Goal: Information Seeking & Learning: Learn about a topic

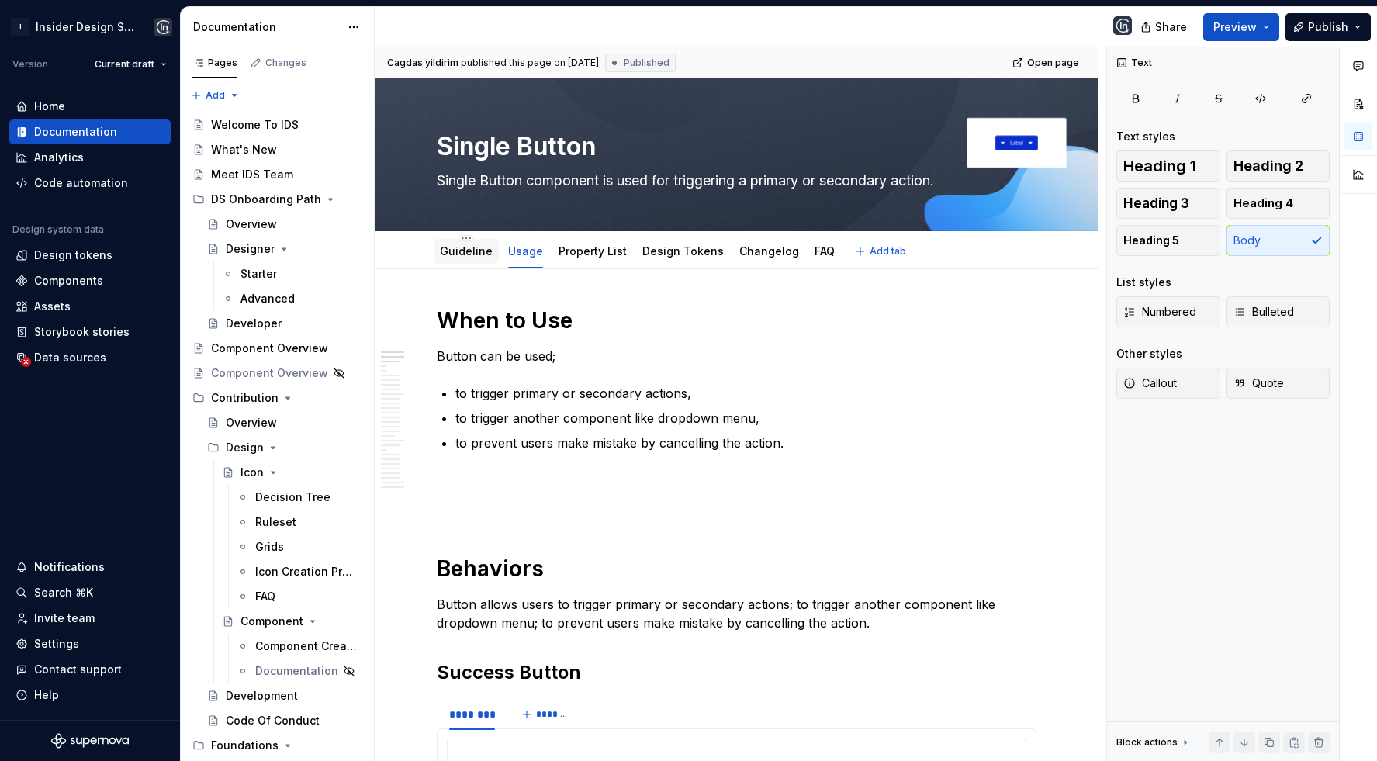
click at [468, 249] on link "Guideline" at bounding box center [466, 250] width 53 height 13
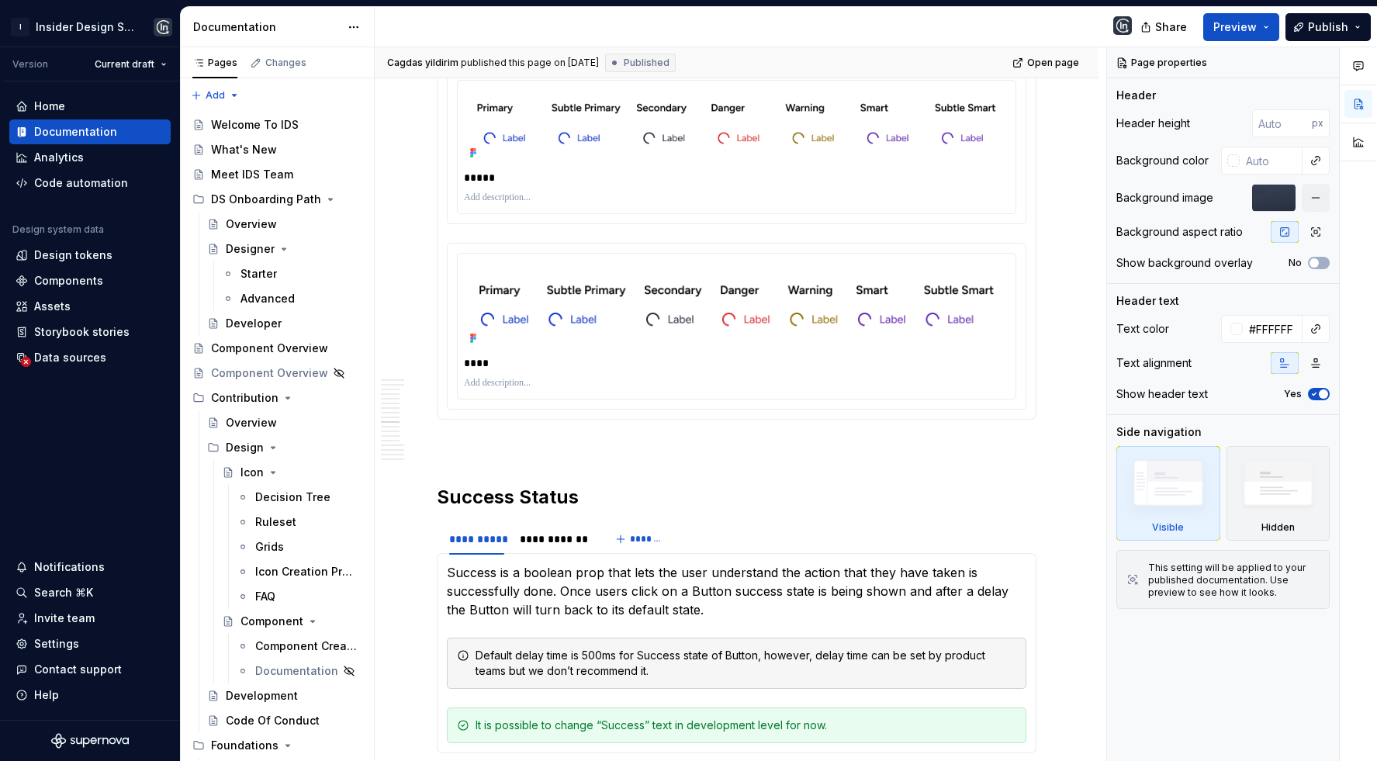
scroll to position [5825, 0]
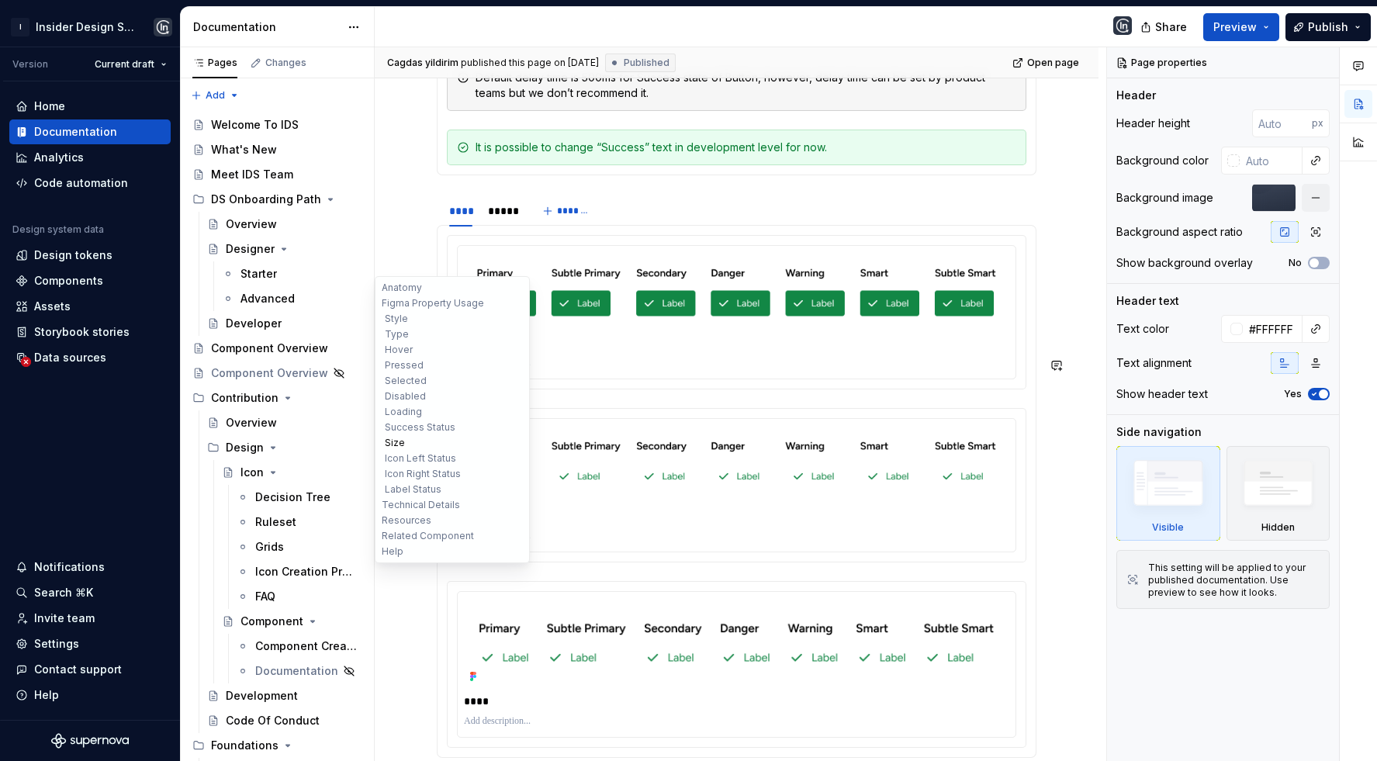
click at [397, 441] on button "Size" at bounding box center [452, 443] width 147 height 16
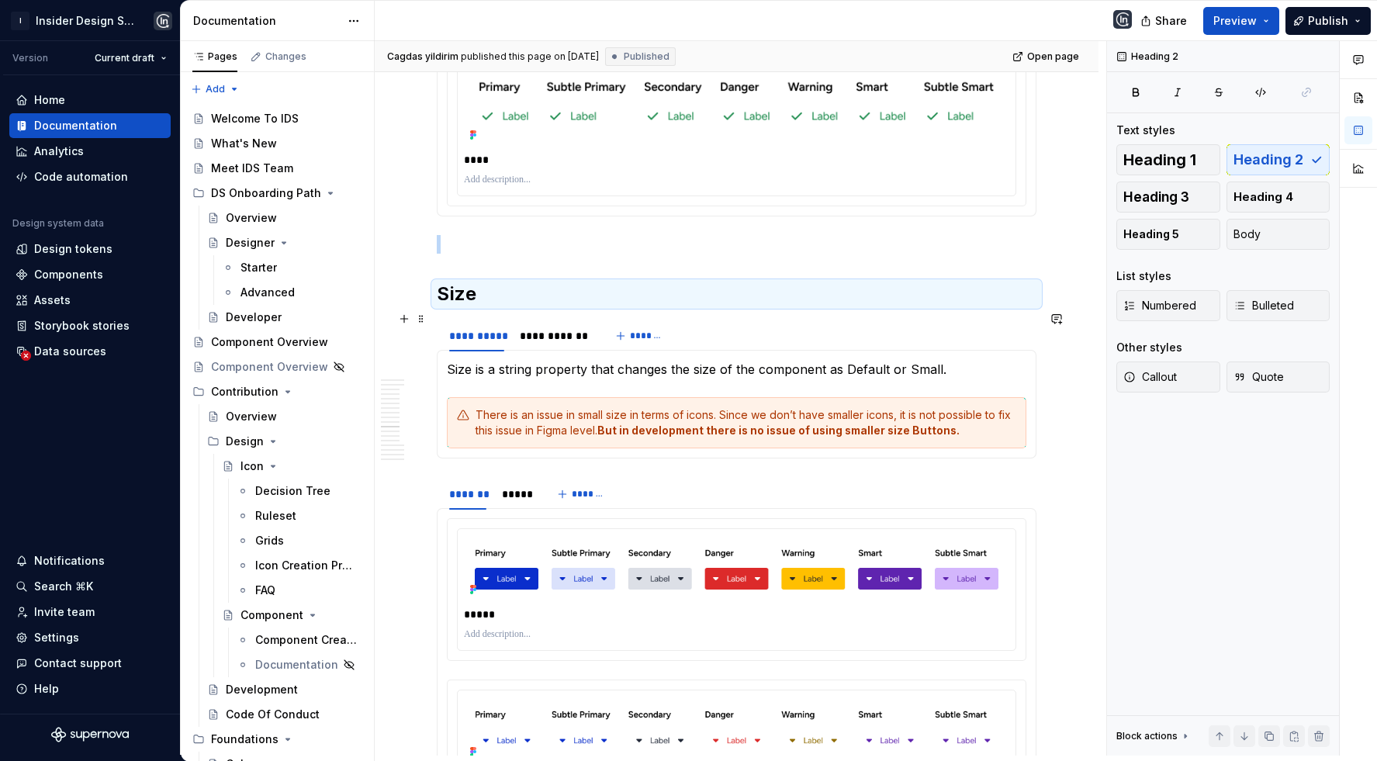
scroll to position [6472, 0]
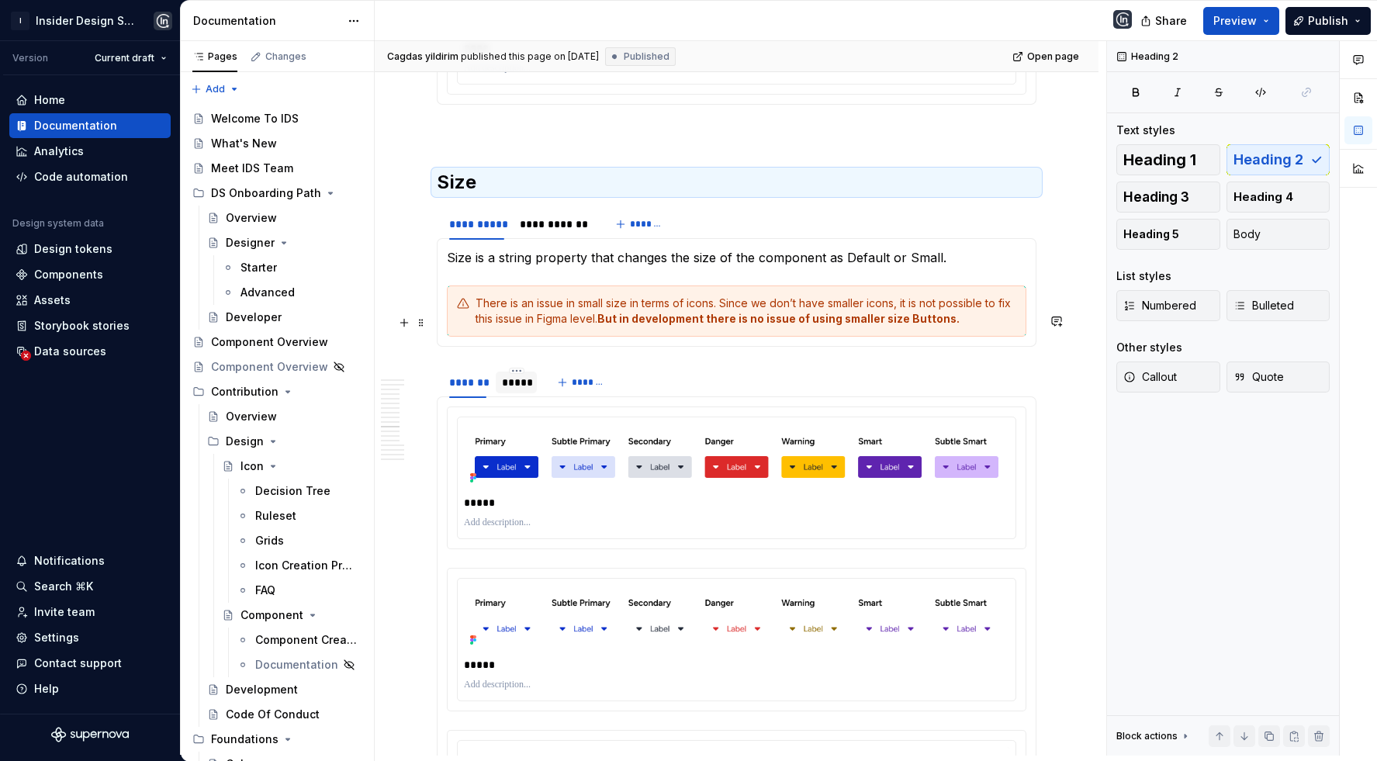
click at [510, 375] on div "*****" at bounding box center [516, 383] width 28 height 16
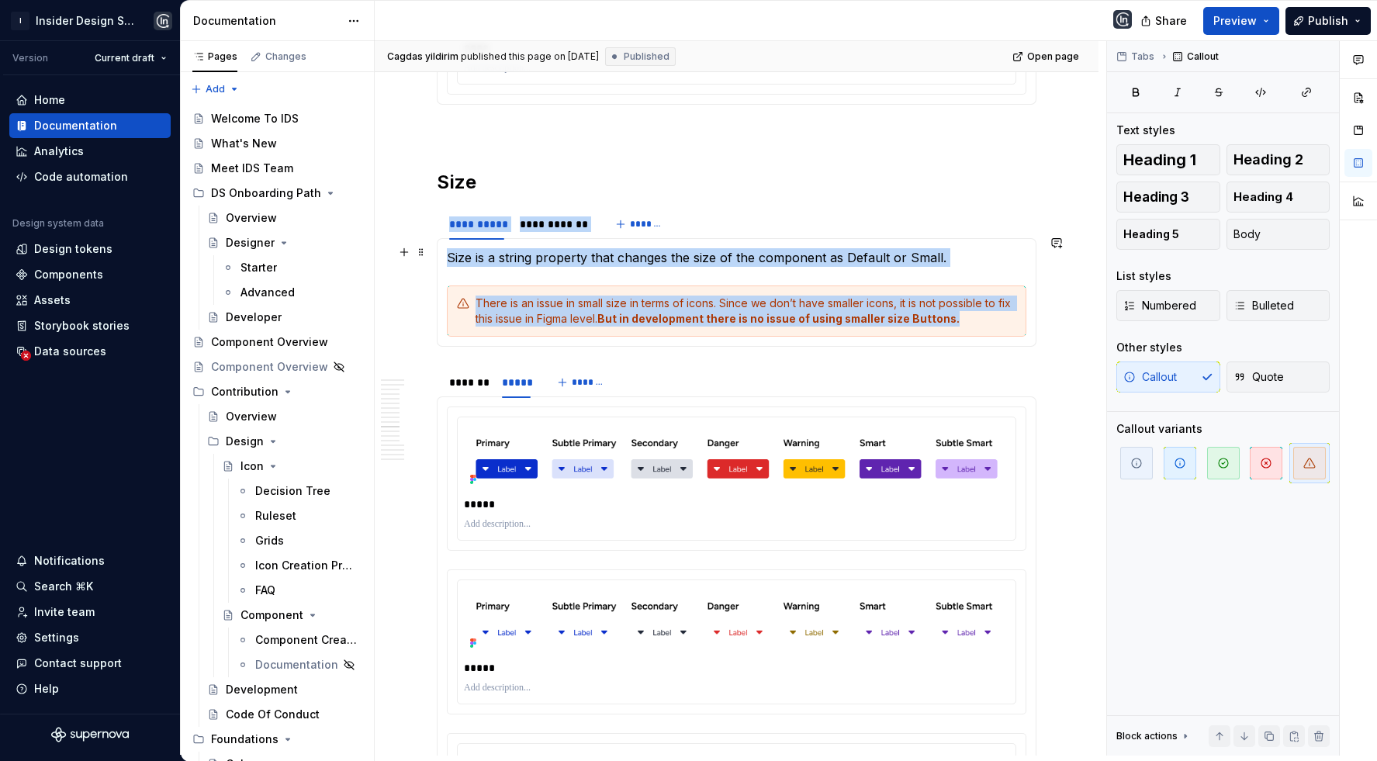
click at [584, 296] on div "There is an issue in small size in terms of icons. Since we don’t have smaller …" at bounding box center [746, 311] width 541 height 31
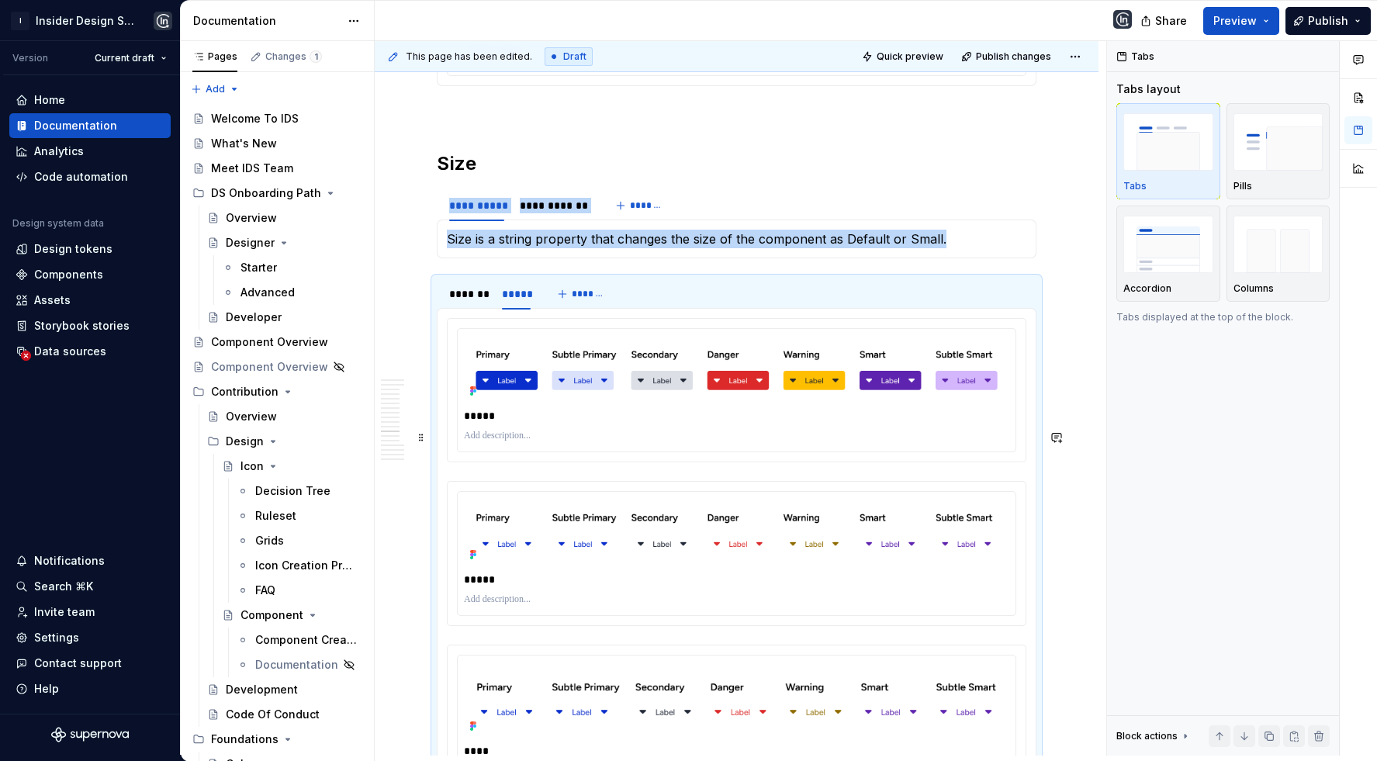
scroll to position [7416, 0]
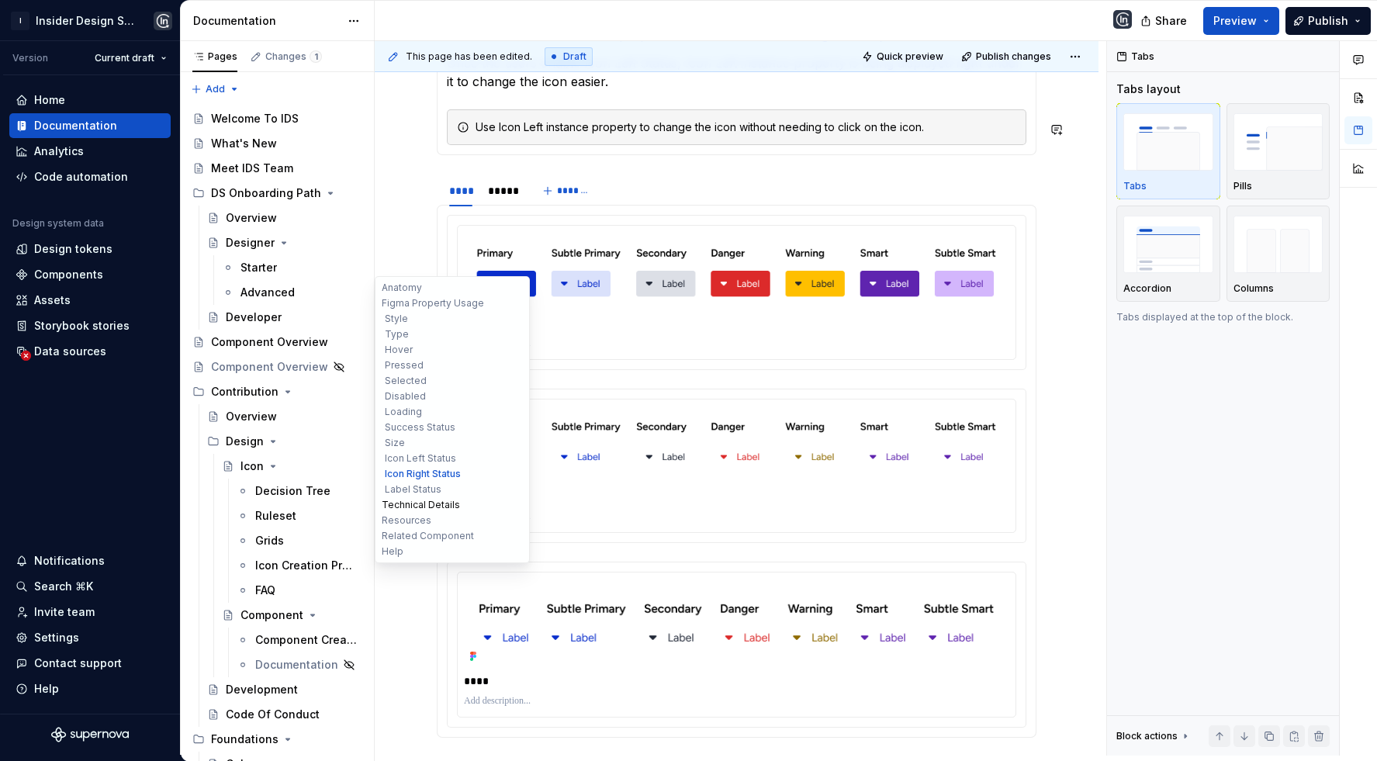
click at [417, 499] on button "Technical Details" at bounding box center [452, 505] width 147 height 16
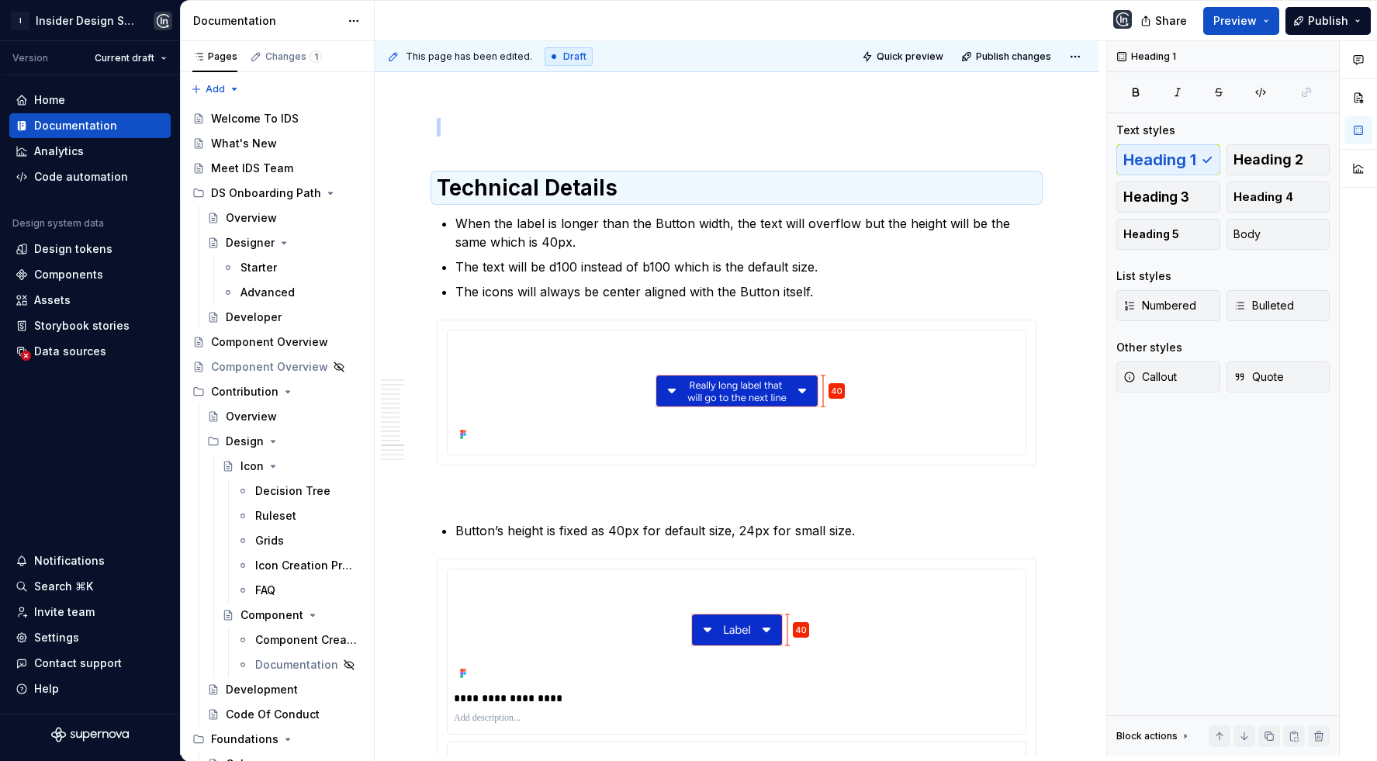
scroll to position [10436, 0]
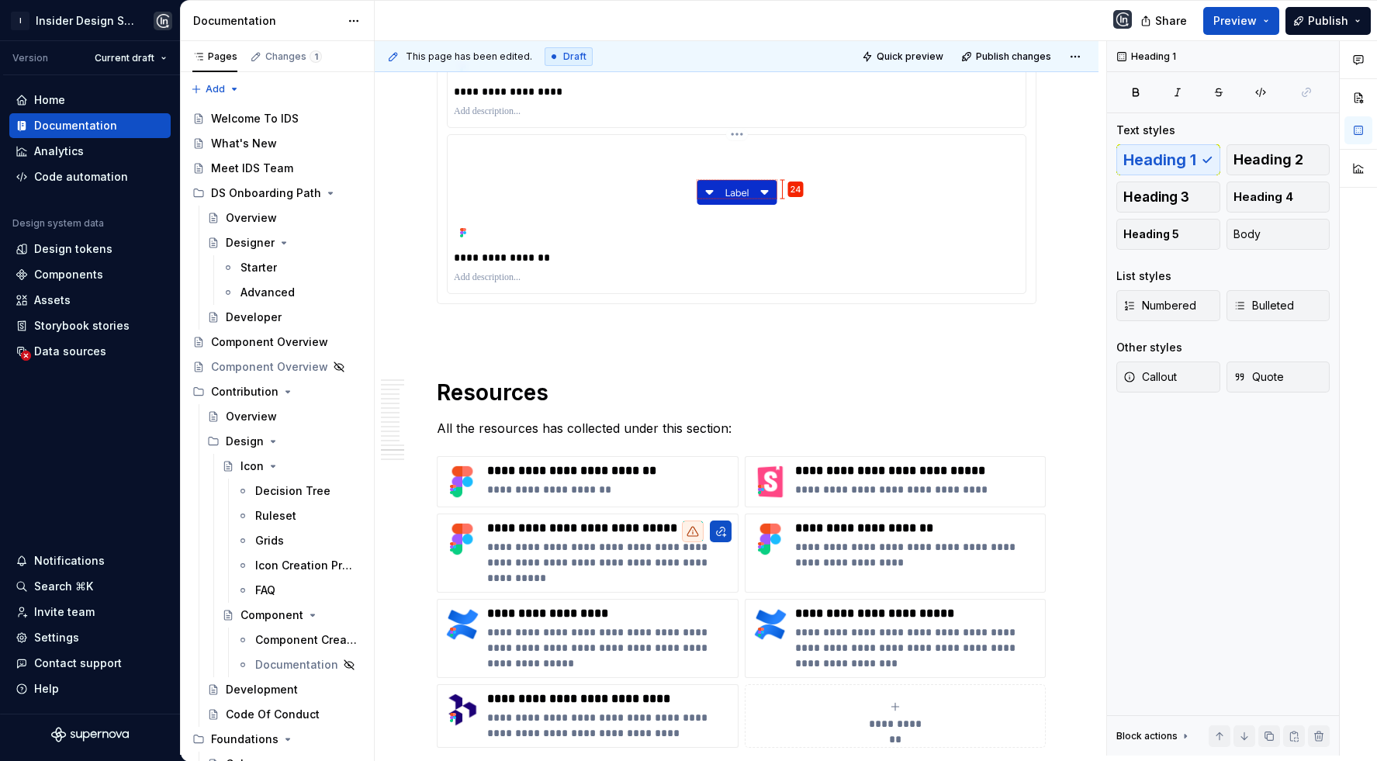
click at [708, 152] on img at bounding box center [737, 192] width 258 height 102
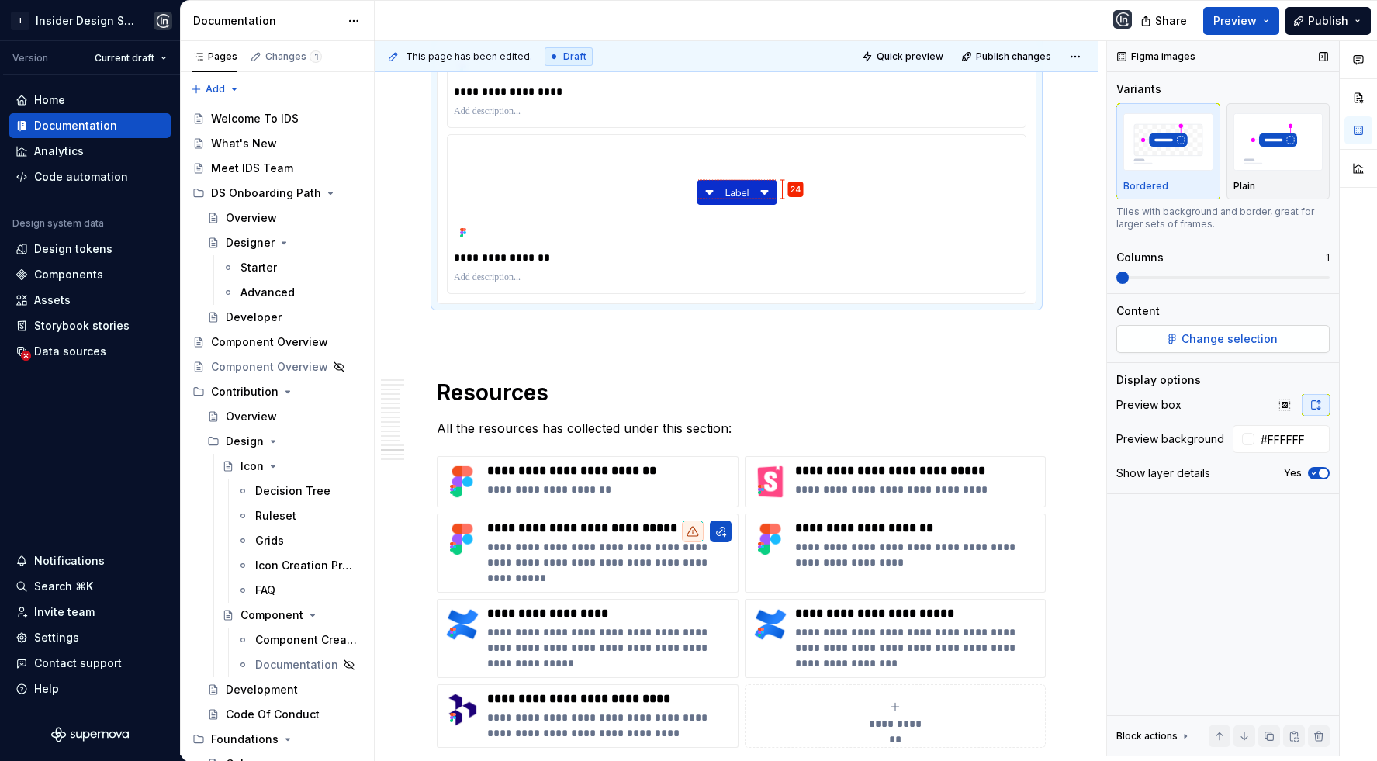
click at [1144, 340] on button "Change selection" at bounding box center [1223, 339] width 213 height 28
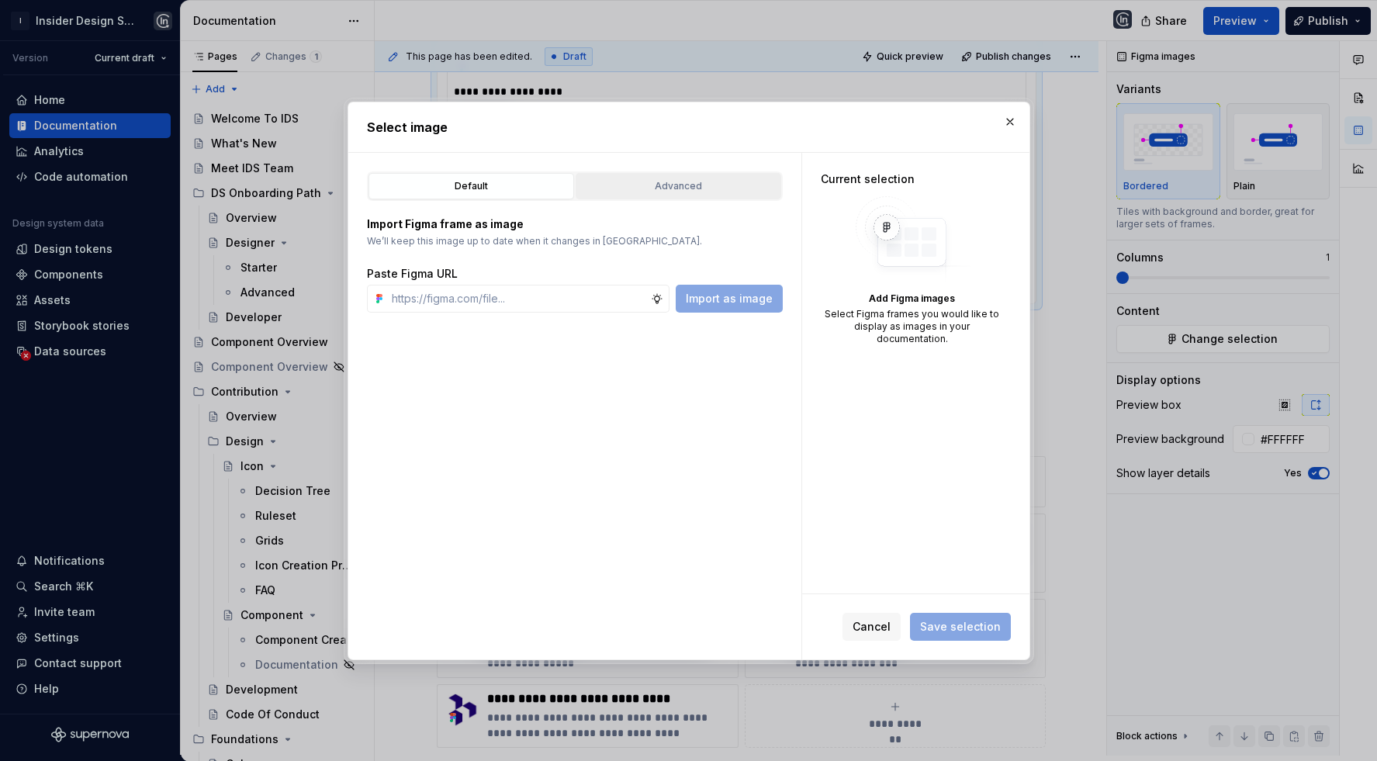
click at [734, 193] on button "Advanced" at bounding box center [679, 186] width 206 height 26
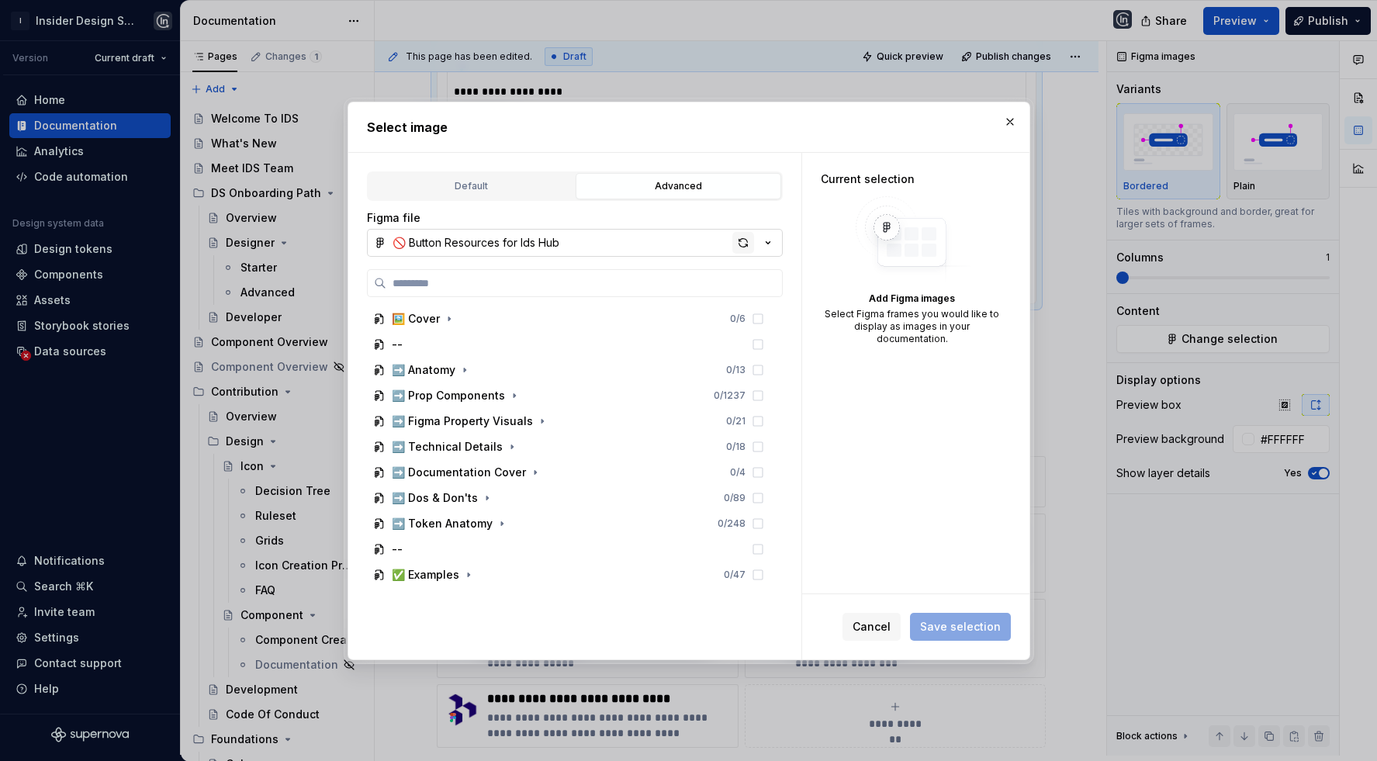
click at [742, 238] on div "button" at bounding box center [743, 243] width 22 height 22
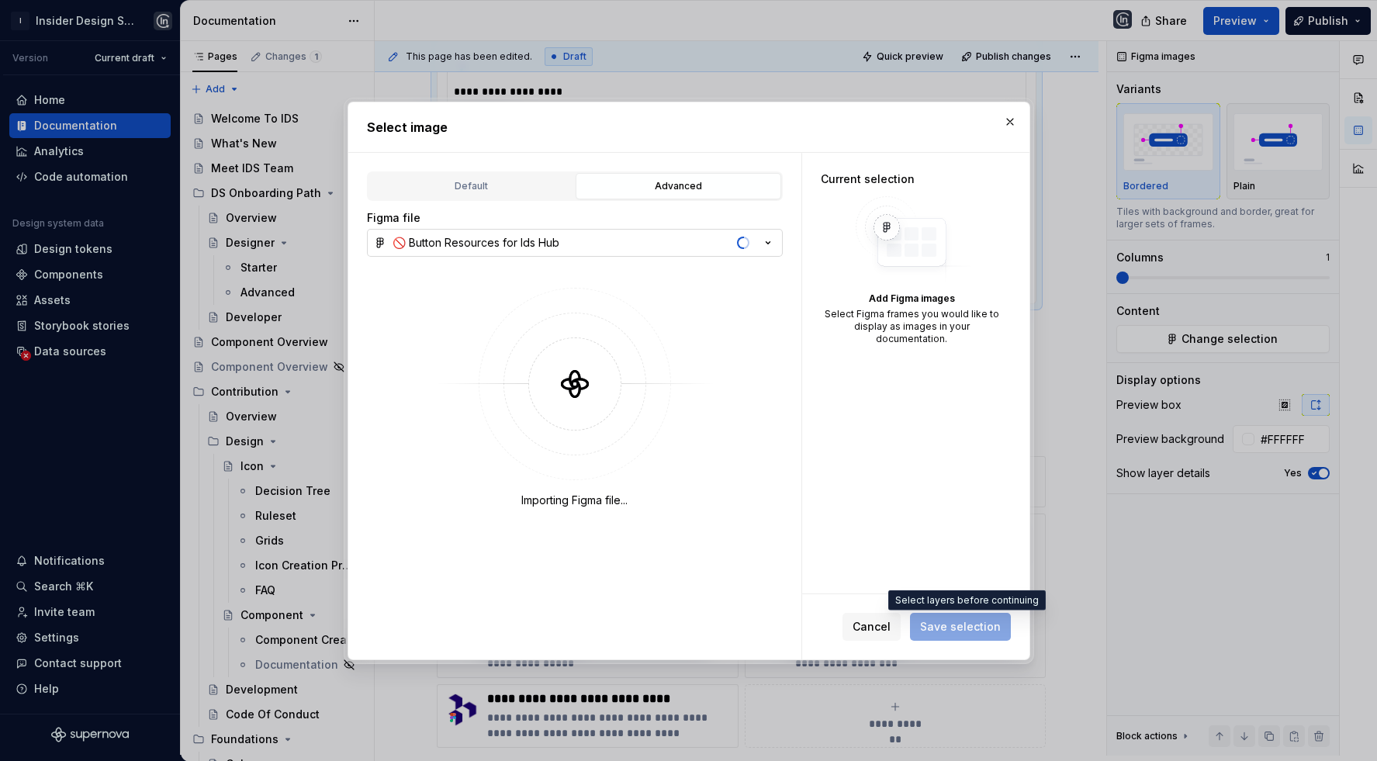
click at [937, 632] on span "Save selection" at bounding box center [960, 627] width 101 height 28
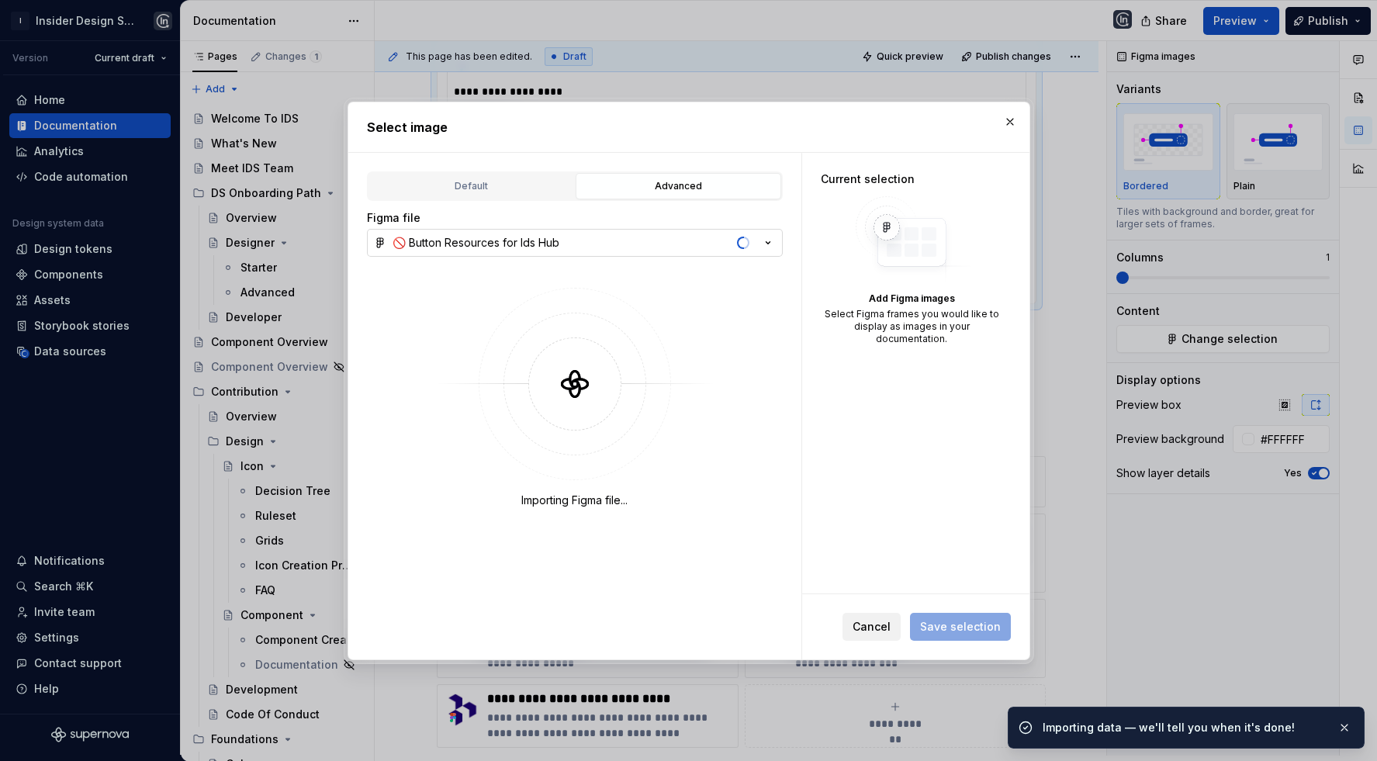
click at [871, 626] on span "Cancel" at bounding box center [872, 627] width 38 height 16
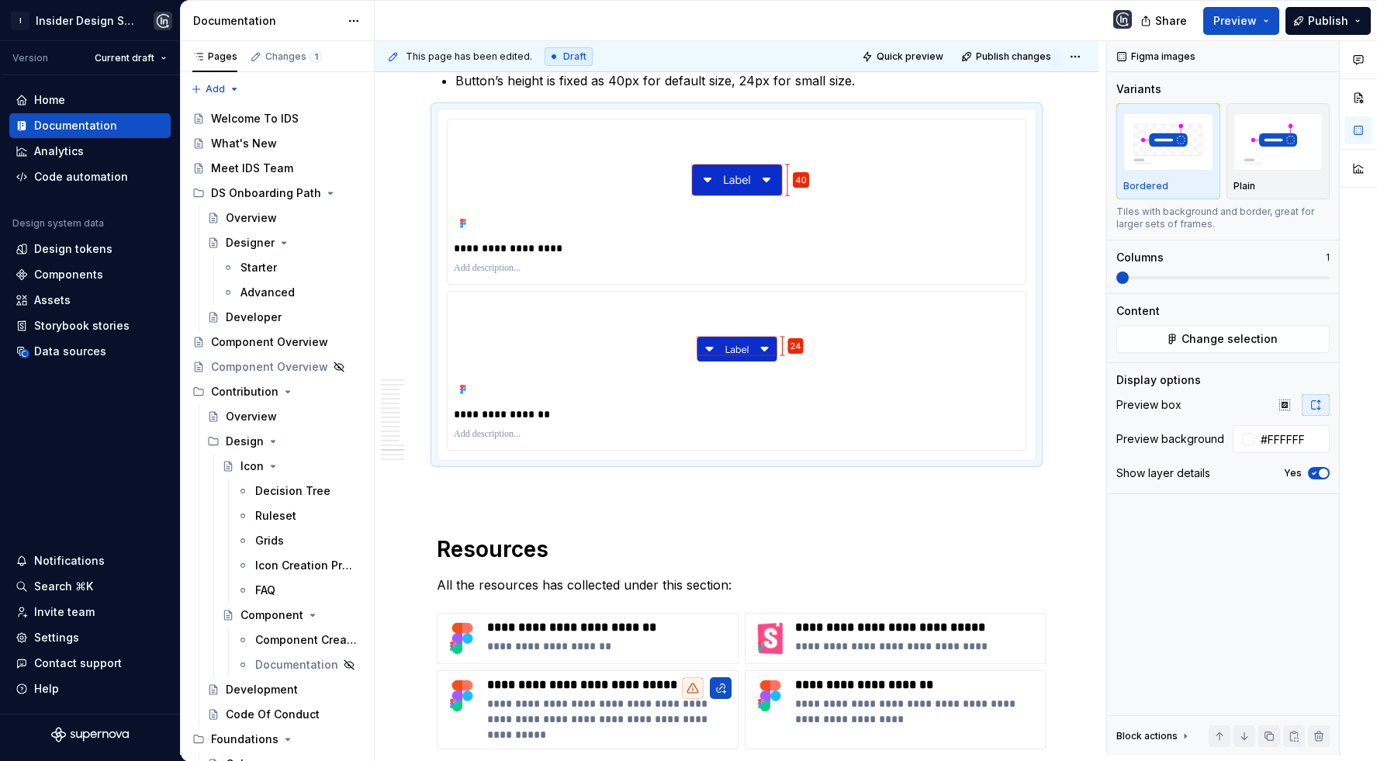
scroll to position [10140, 0]
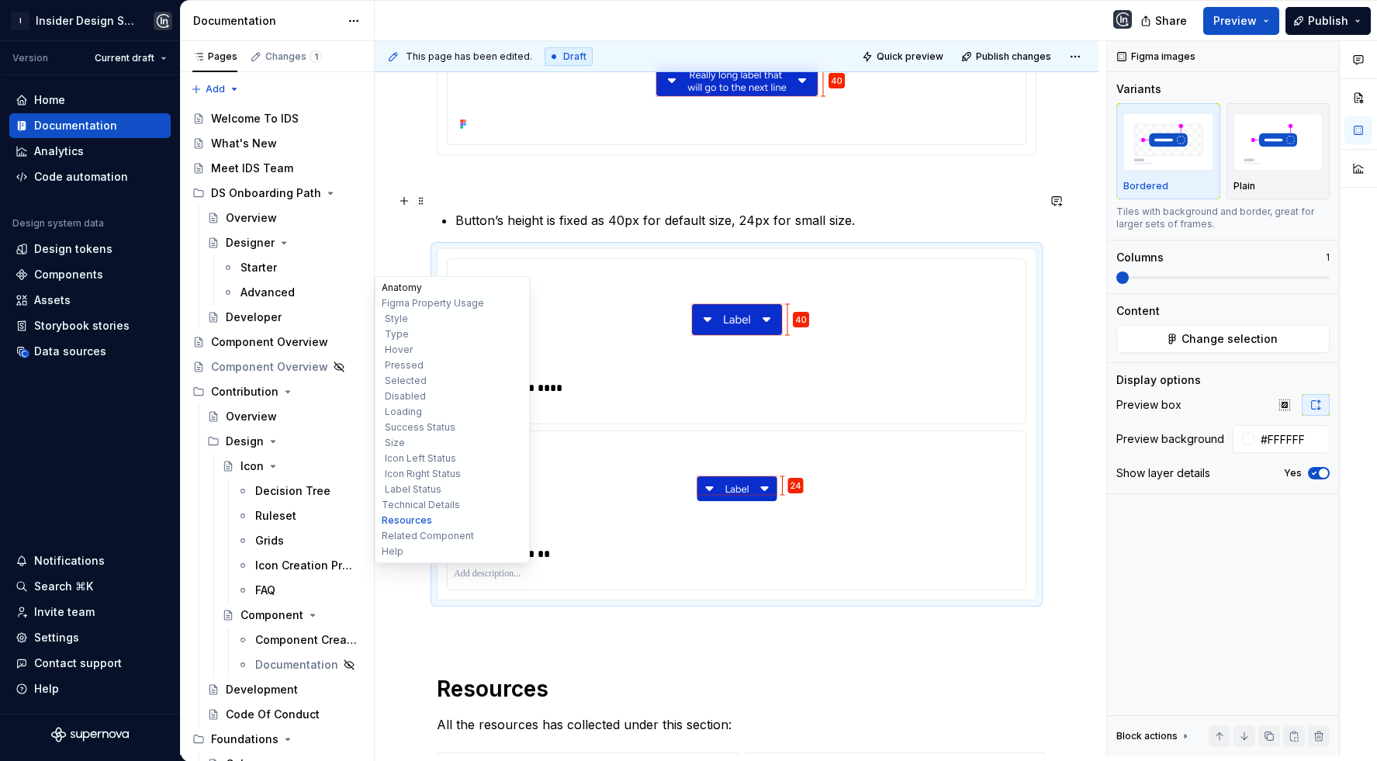
click at [395, 291] on button "Anatomy" at bounding box center [452, 288] width 147 height 16
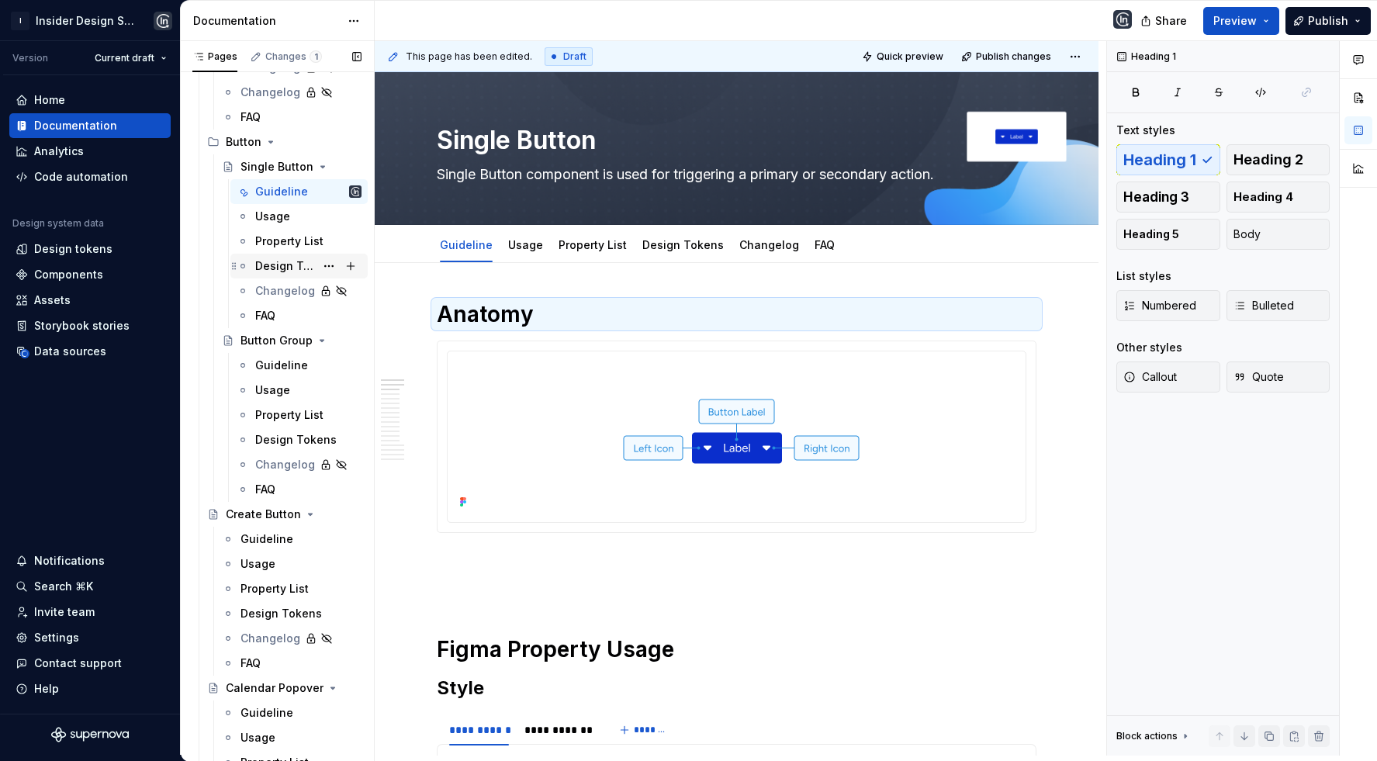
scroll to position [1443, 0]
click at [278, 408] on div "Property List" at bounding box center [285, 414] width 60 height 16
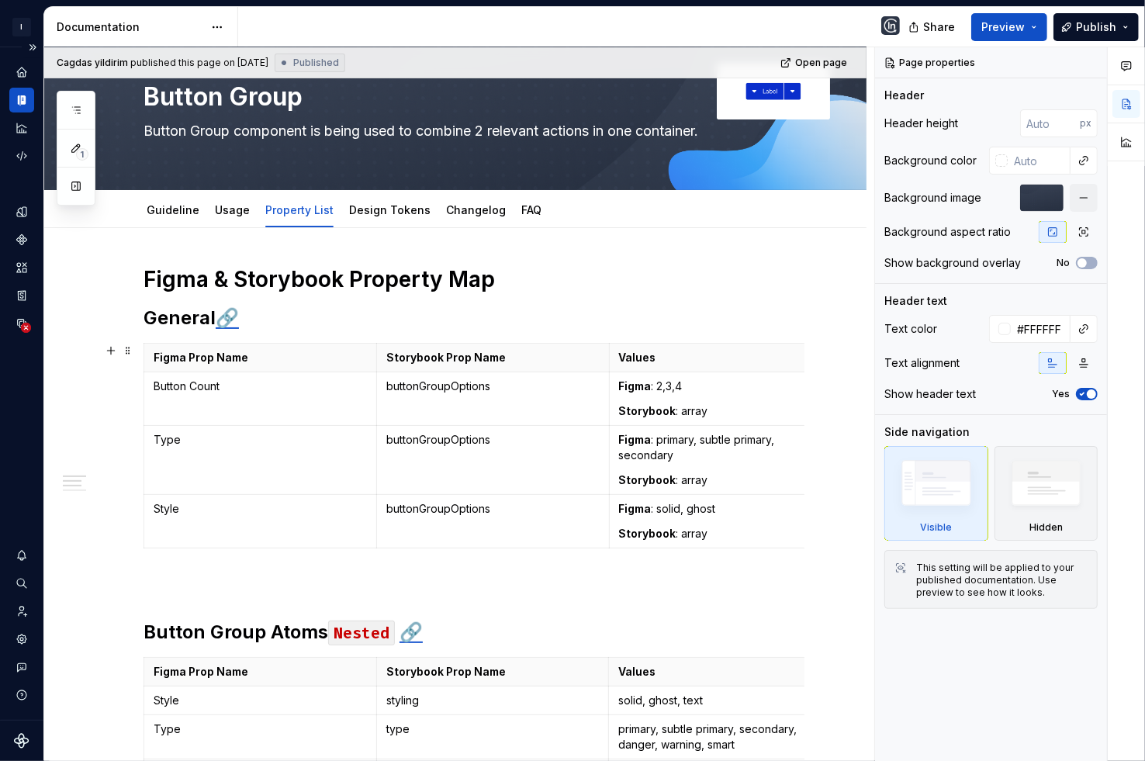
scroll to position [133, 0]
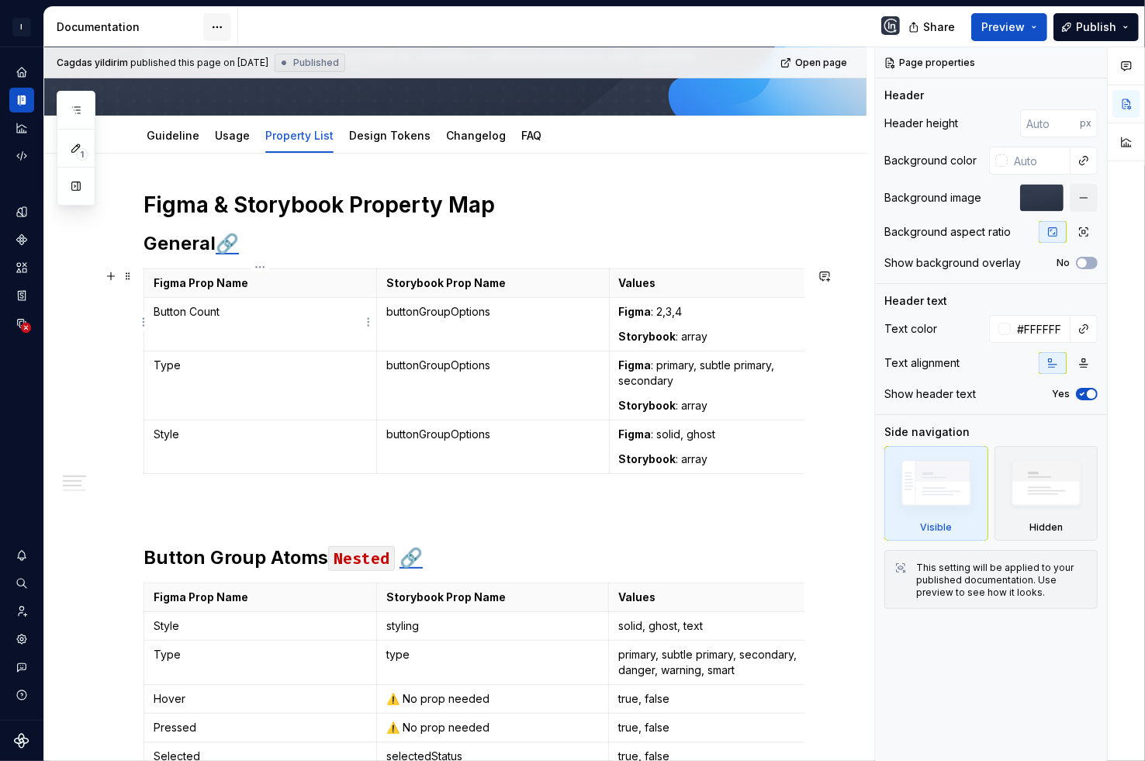
type textarea "*"
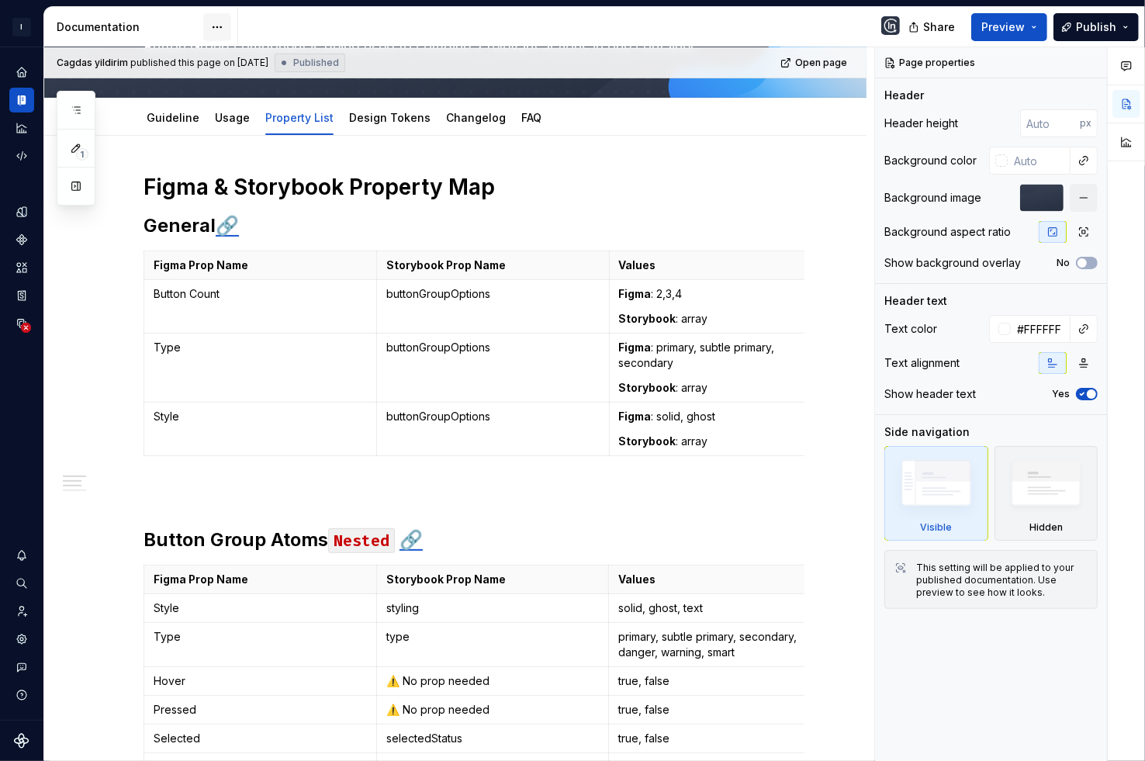
scroll to position [116, 0]
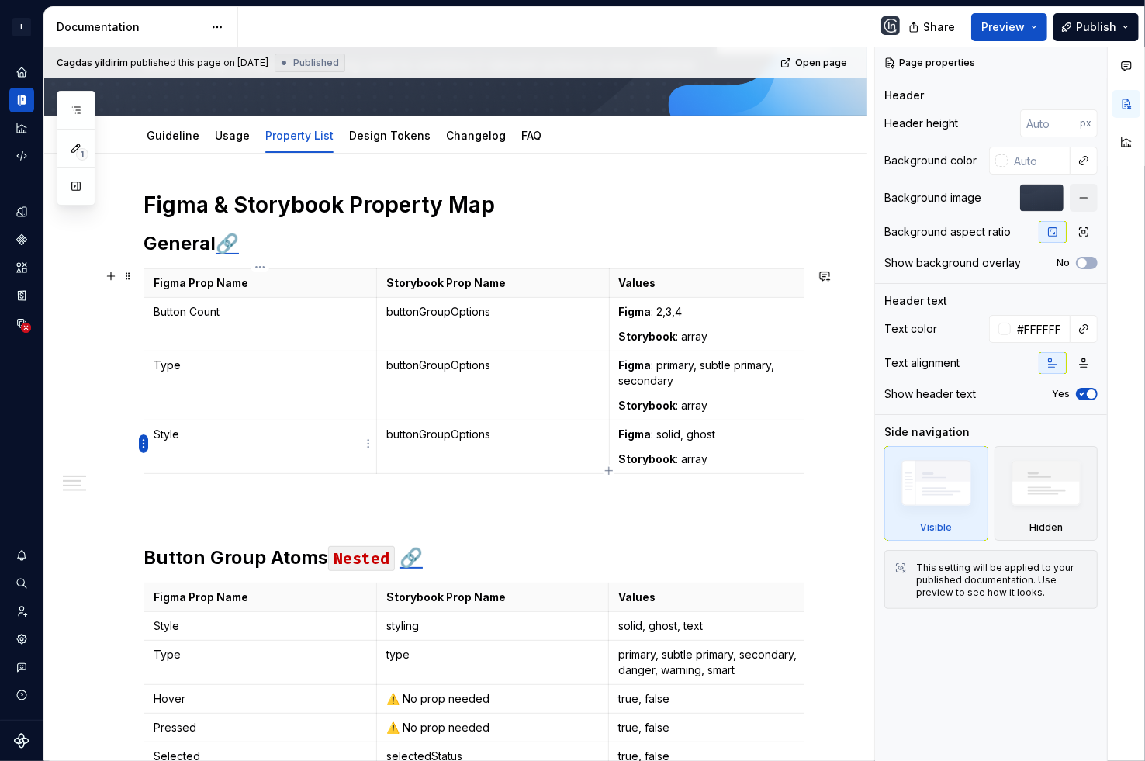
click at [145, 444] on html "I Insider Design System Design system data Documentation Share Preview Publish …" at bounding box center [572, 380] width 1145 height 761
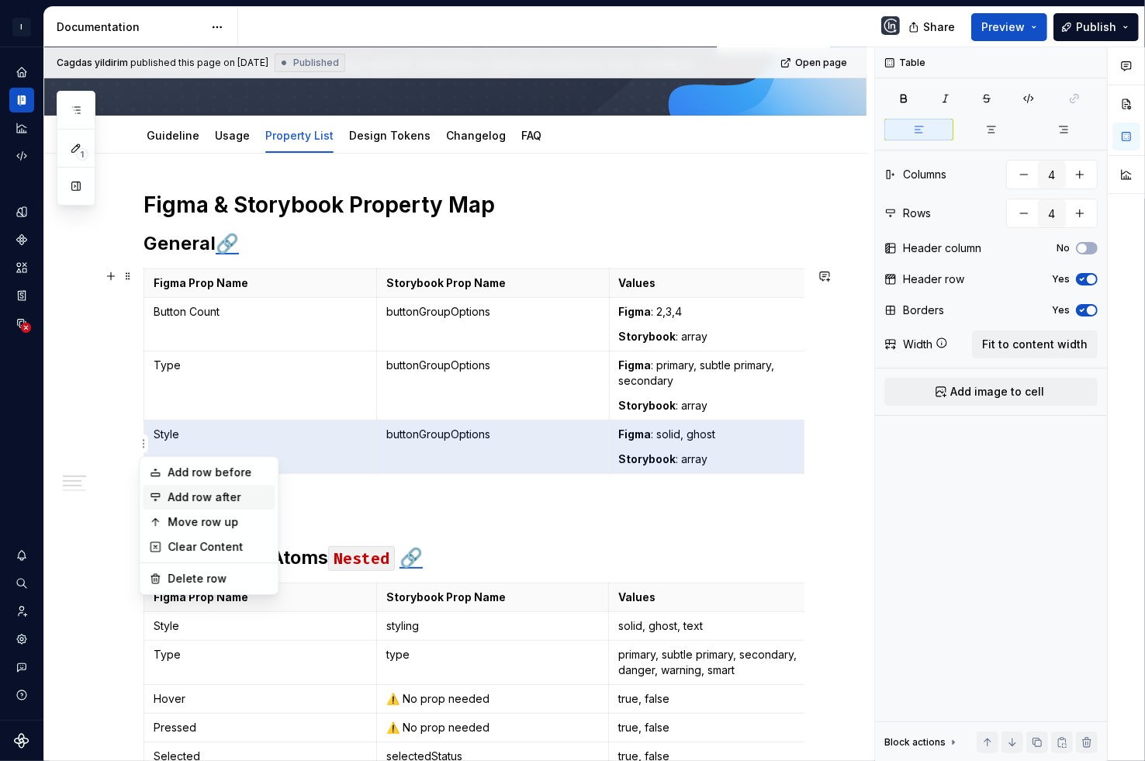
click at [197, 501] on div "Add row after" at bounding box center [218, 498] width 101 height 16
type input "5"
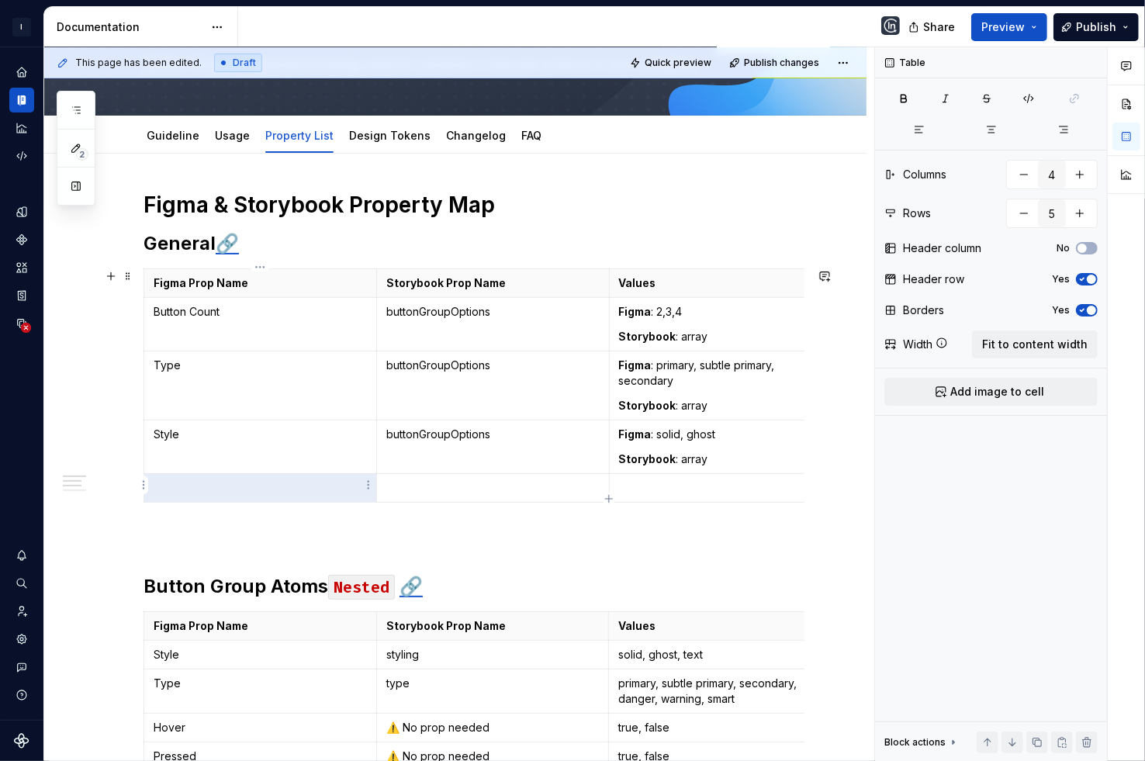
click at [210, 494] on td at bounding box center [260, 488] width 233 height 29
type textarea "*"
click at [484, 480] on p at bounding box center [492, 488] width 213 height 16
click at [459, 427] on p "buttonGroupOptions" at bounding box center [492, 435] width 213 height 16
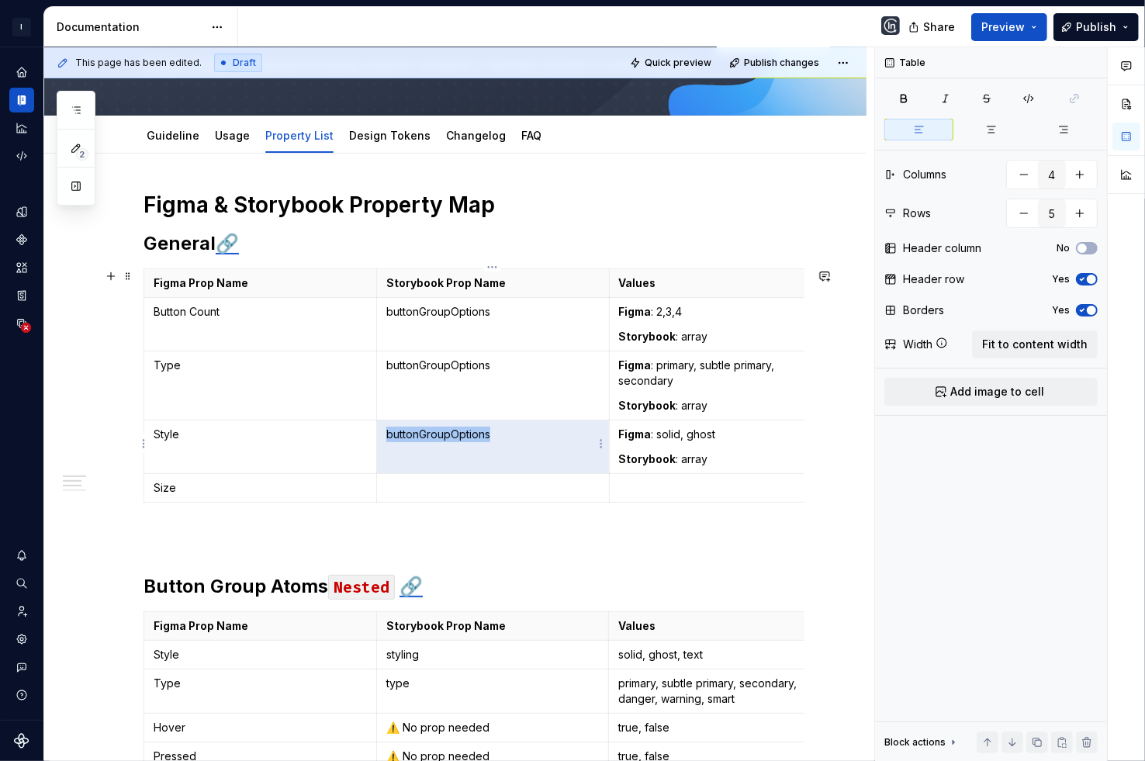
click at [459, 427] on p "buttonGroupOptions" at bounding box center [492, 435] width 213 height 16
copy p "buttonGroupOptions"
click at [434, 474] on td at bounding box center [492, 488] width 233 height 29
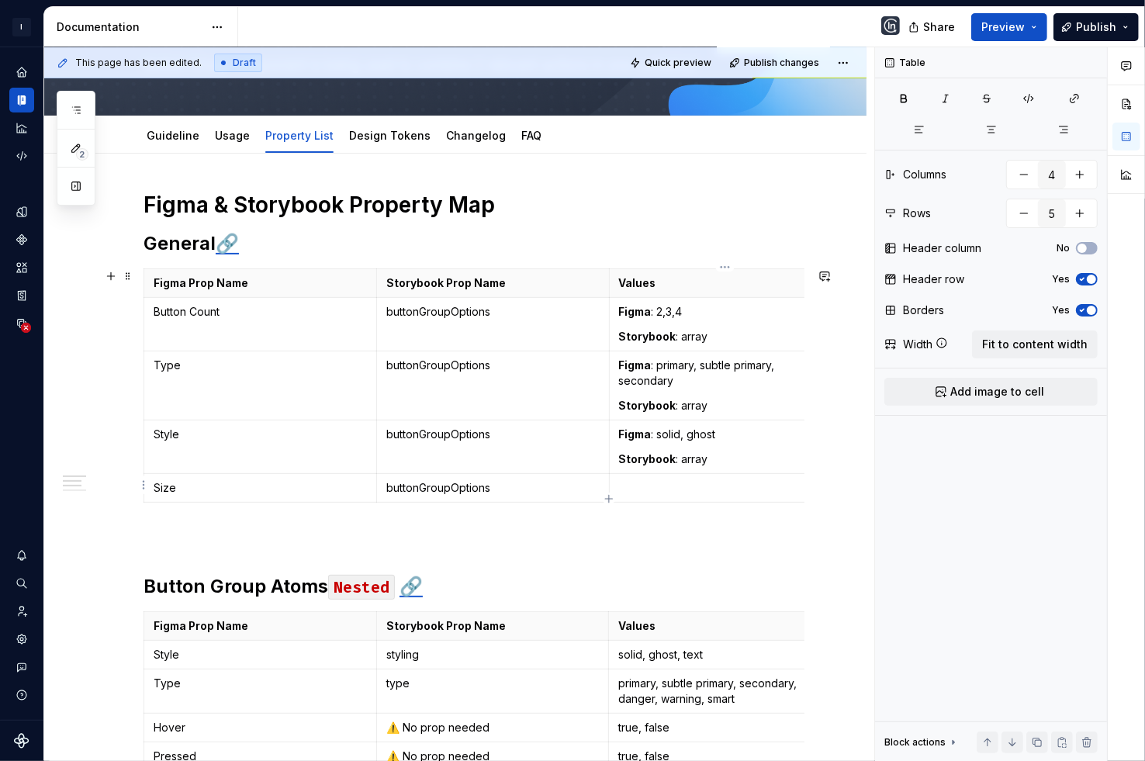
click at [633, 490] on p at bounding box center [725, 488] width 213 height 16
click at [646, 460] on strong "Storybook" at bounding box center [647, 458] width 57 height 13
drag, startPoint x: 620, startPoint y: 431, endPoint x: 703, endPoint y: 462, distance: 88.4
click at [703, 462] on td "Figma : solid, ghost Storybook : array" at bounding box center [725, 448] width 233 height 54
copy td "Figma : solid, ghost Storybook : array"
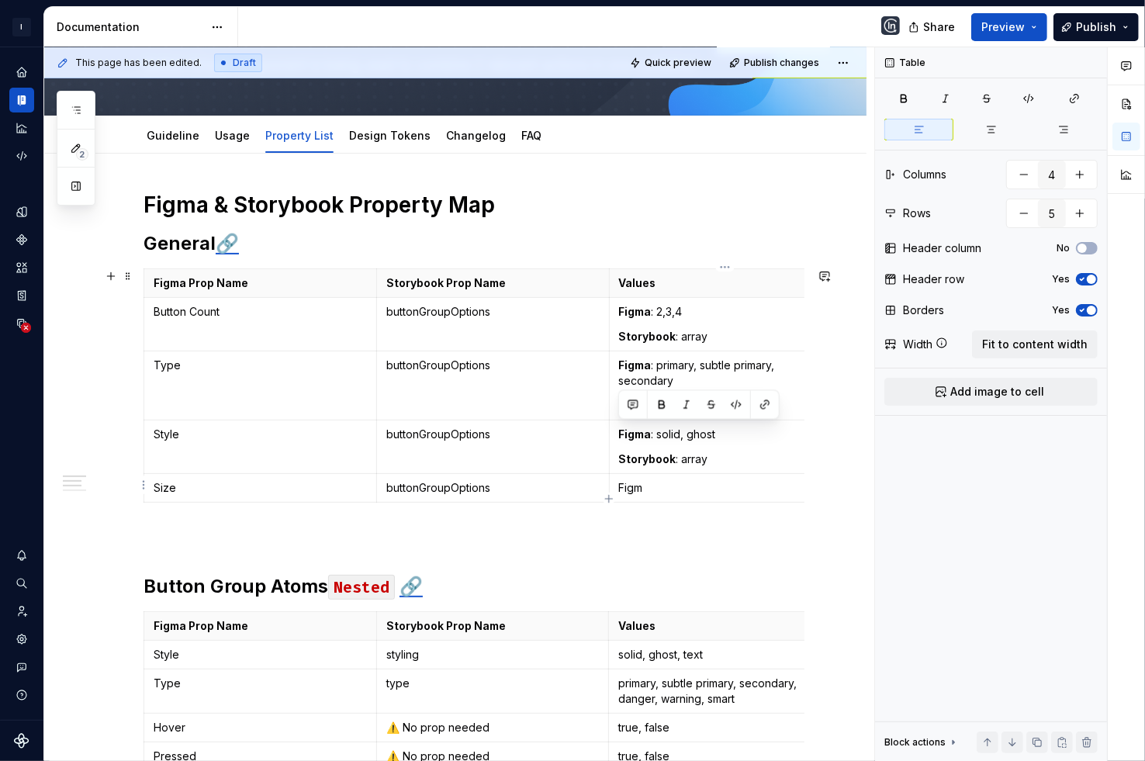
click at [662, 498] on td "Figm" at bounding box center [725, 488] width 233 height 29
click at [720, 485] on strong "Storybook" at bounding box center [744, 487] width 57 height 13
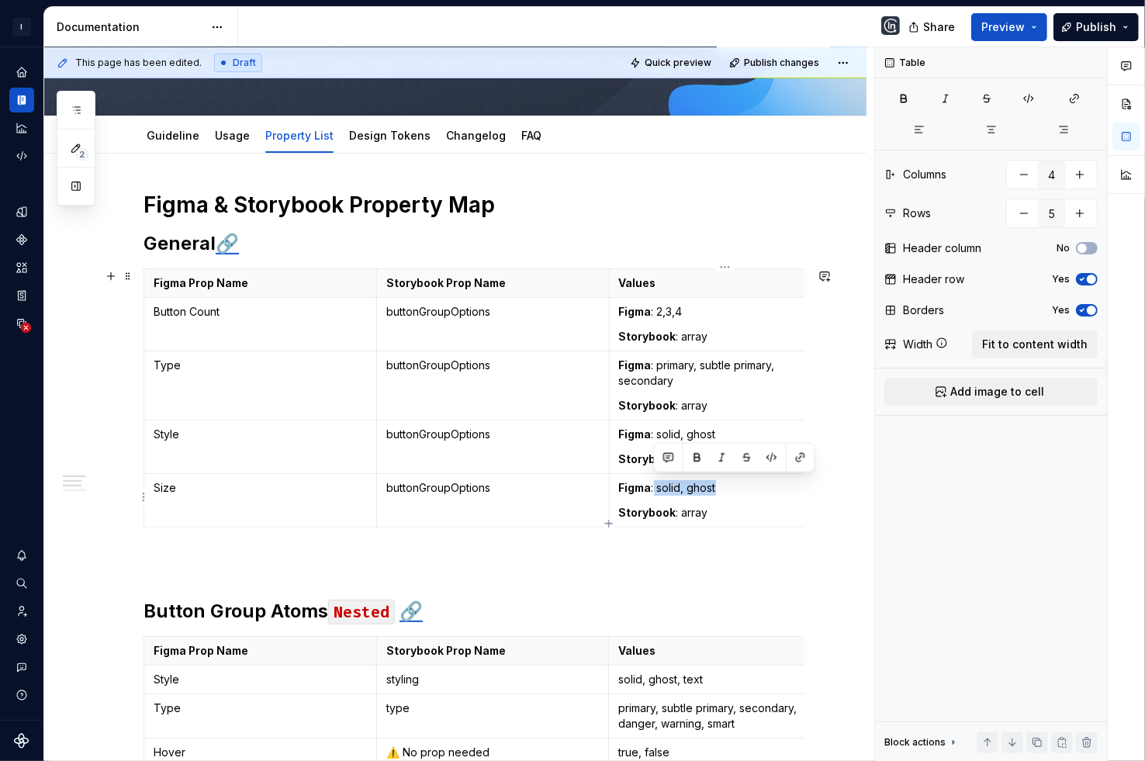
drag, startPoint x: 654, startPoint y: 489, endPoint x: 719, endPoint y: 490, distance: 64.4
click at [719, 490] on p "Figma : solid, ghost" at bounding box center [725, 488] width 213 height 16
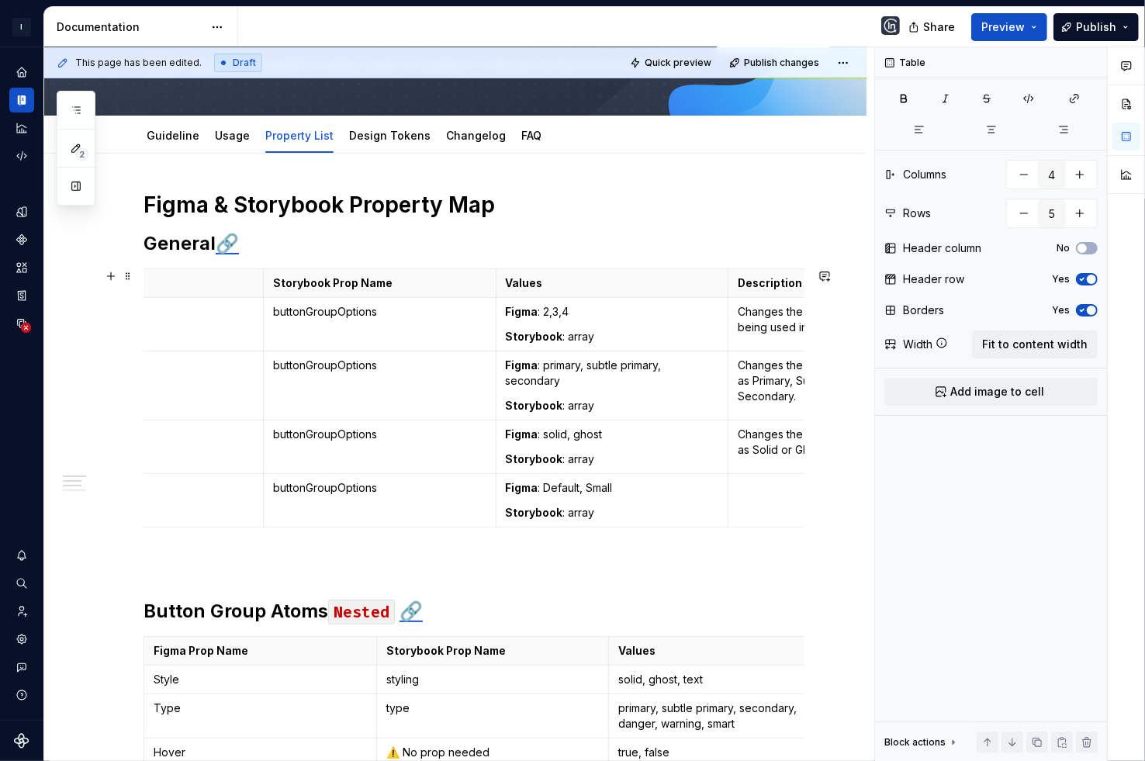
scroll to position [0, 261]
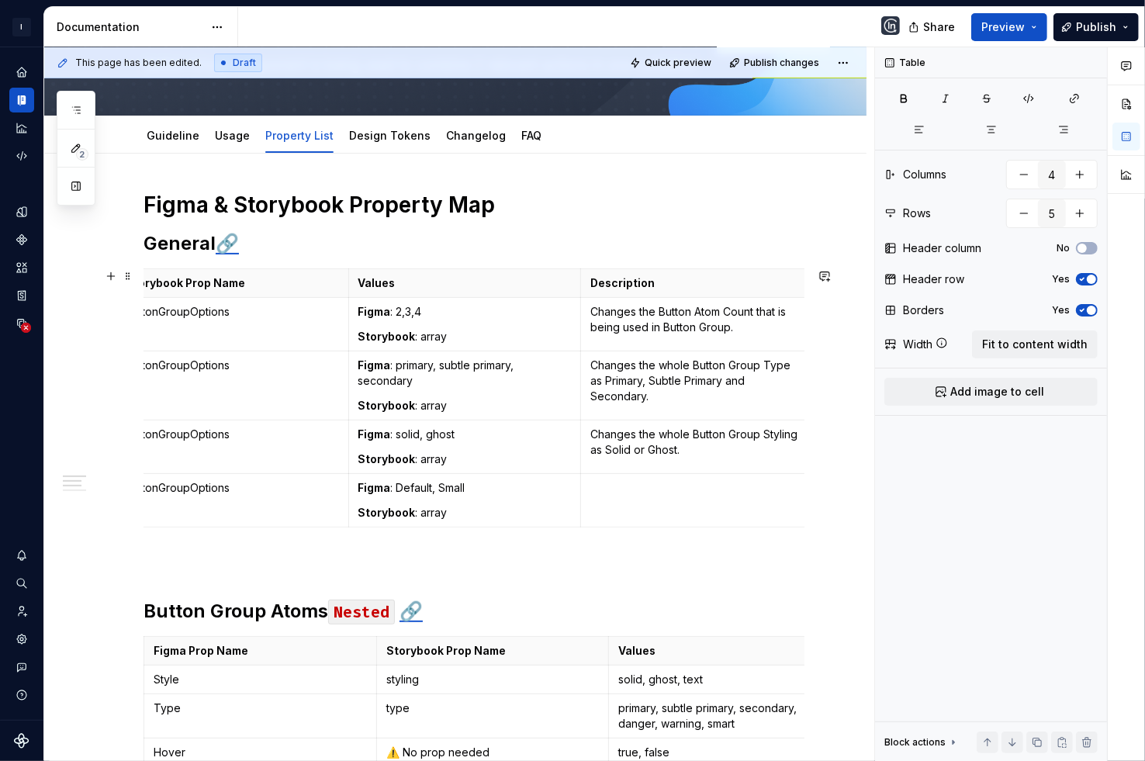
click at [701, 503] on td at bounding box center [697, 501] width 233 height 54
click at [622, 559] on p at bounding box center [474, 561] width 661 height 19
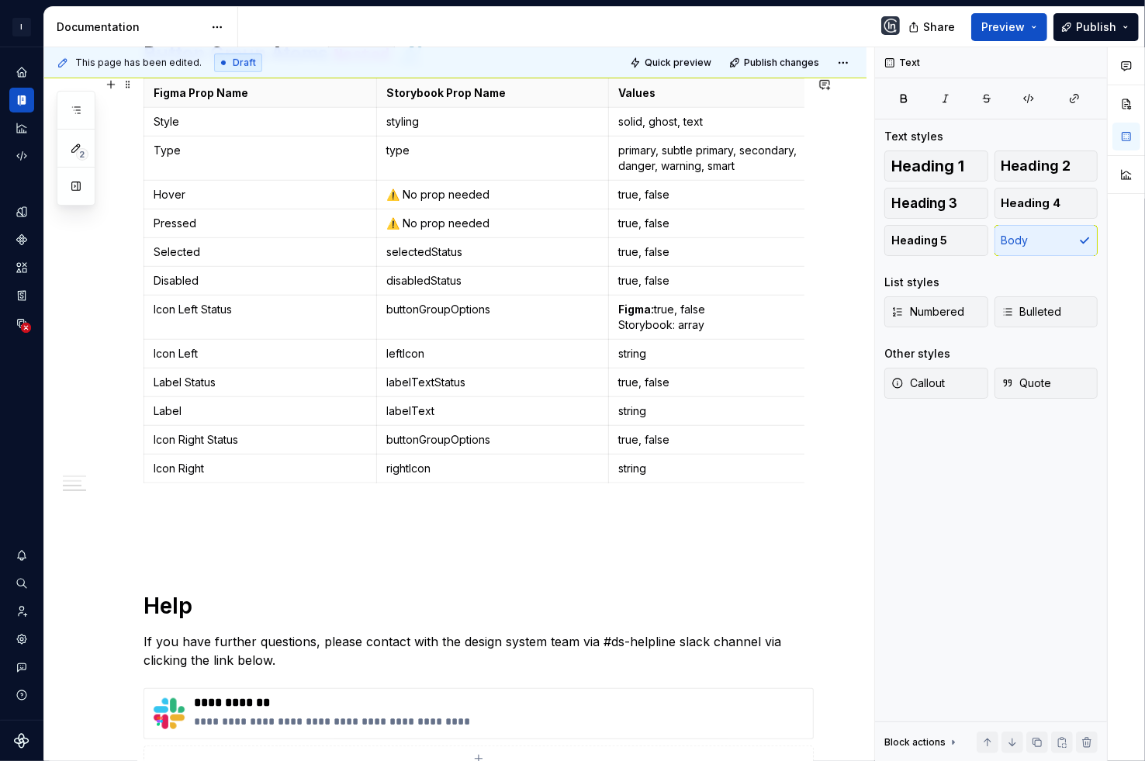
scroll to position [523, 0]
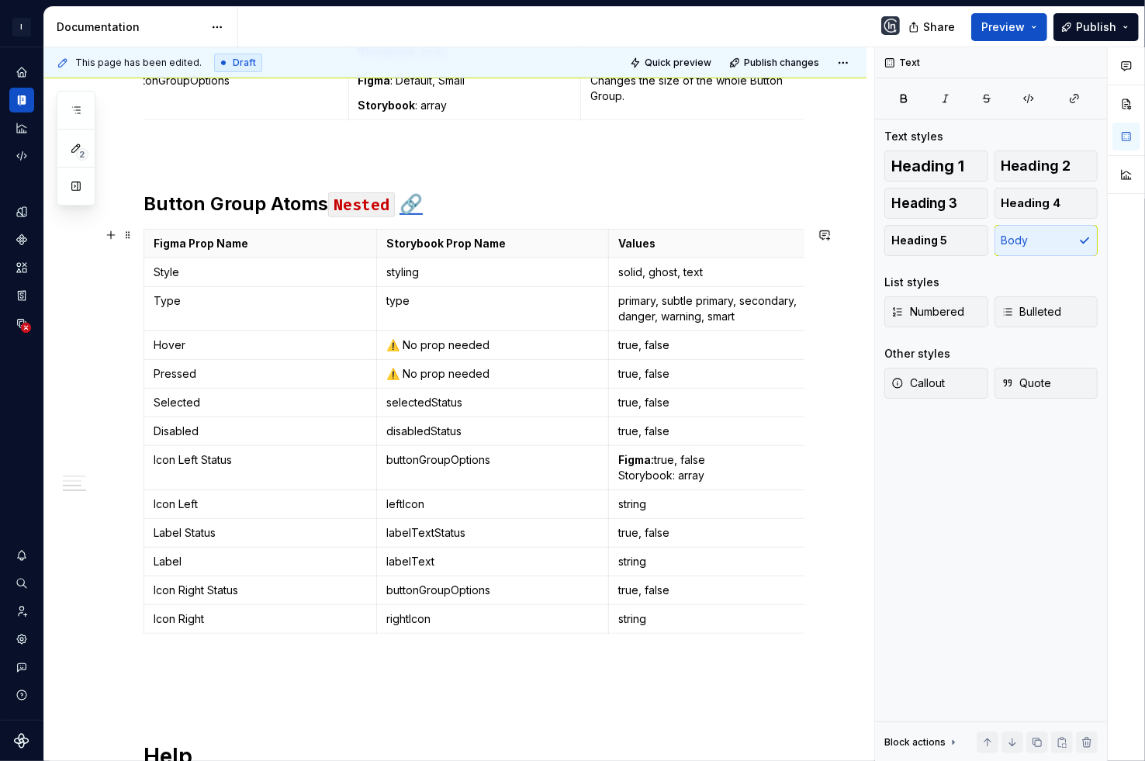
click at [140, 424] on div "Figma & Storybook Property Map General 🔗 Figma Prop Name Storybook Prop Name Va…" at bounding box center [455, 485] width 822 height 1479
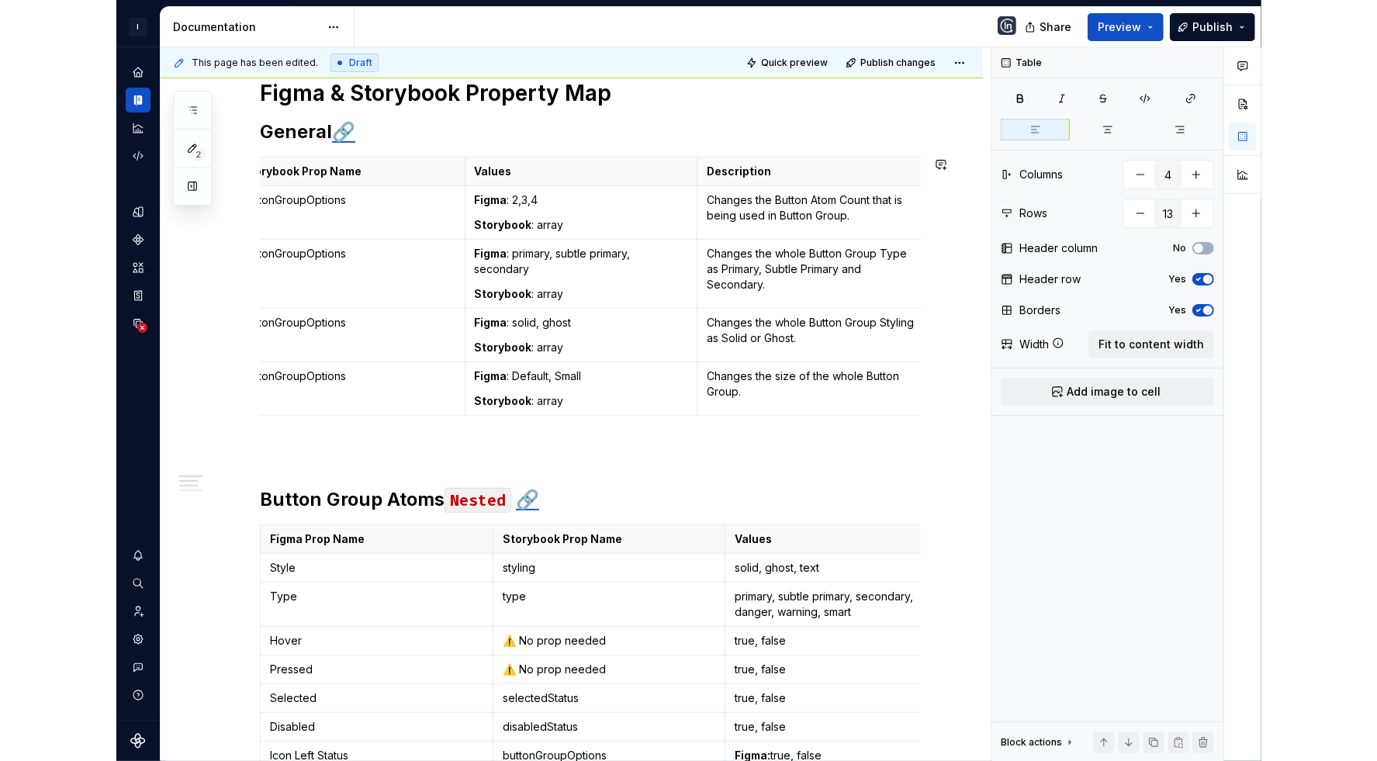
scroll to position [0, 0]
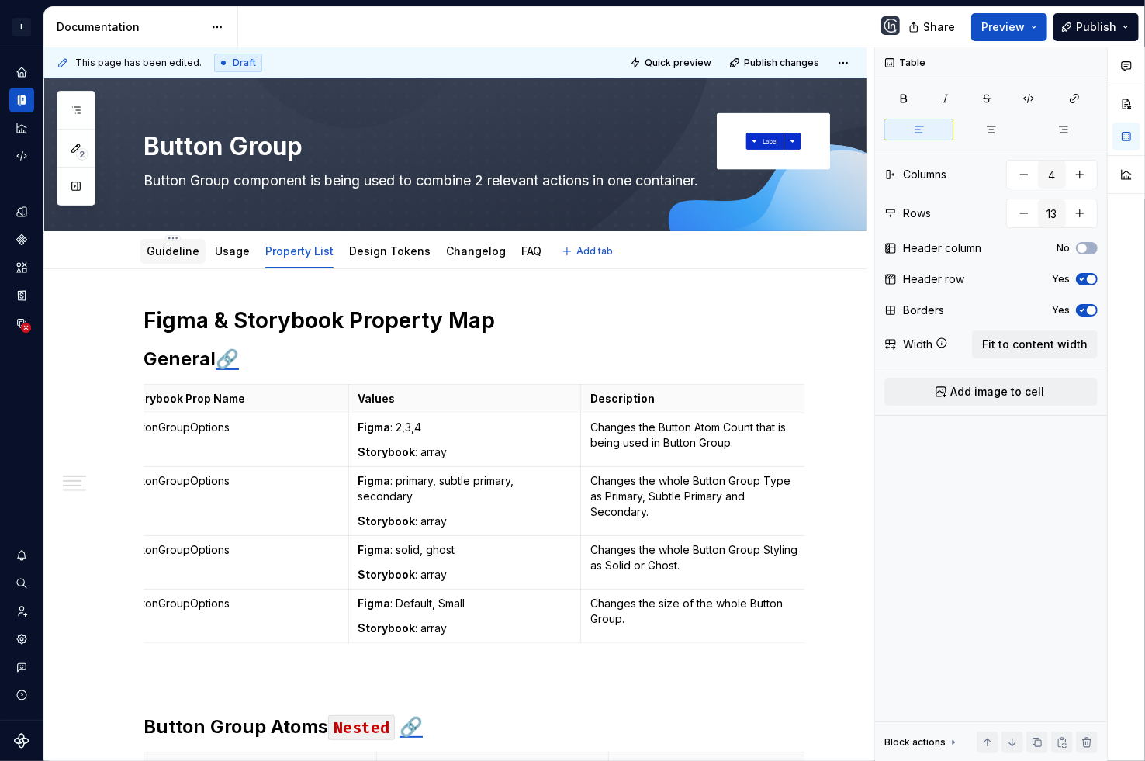
click at [164, 261] on div "Guideline" at bounding box center [172, 251] width 65 height 25
click at [168, 253] on link "Guideline" at bounding box center [173, 250] width 53 height 13
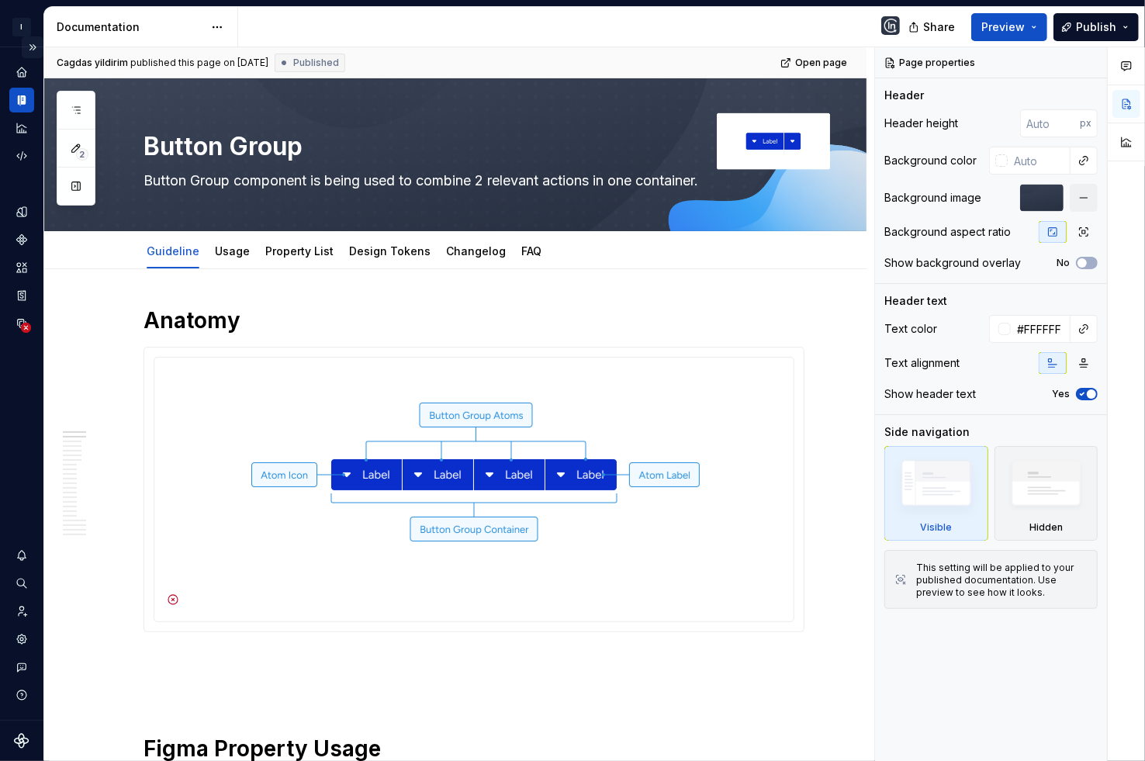
click at [33, 45] on button "Expand sidebar" at bounding box center [33, 47] width 22 height 22
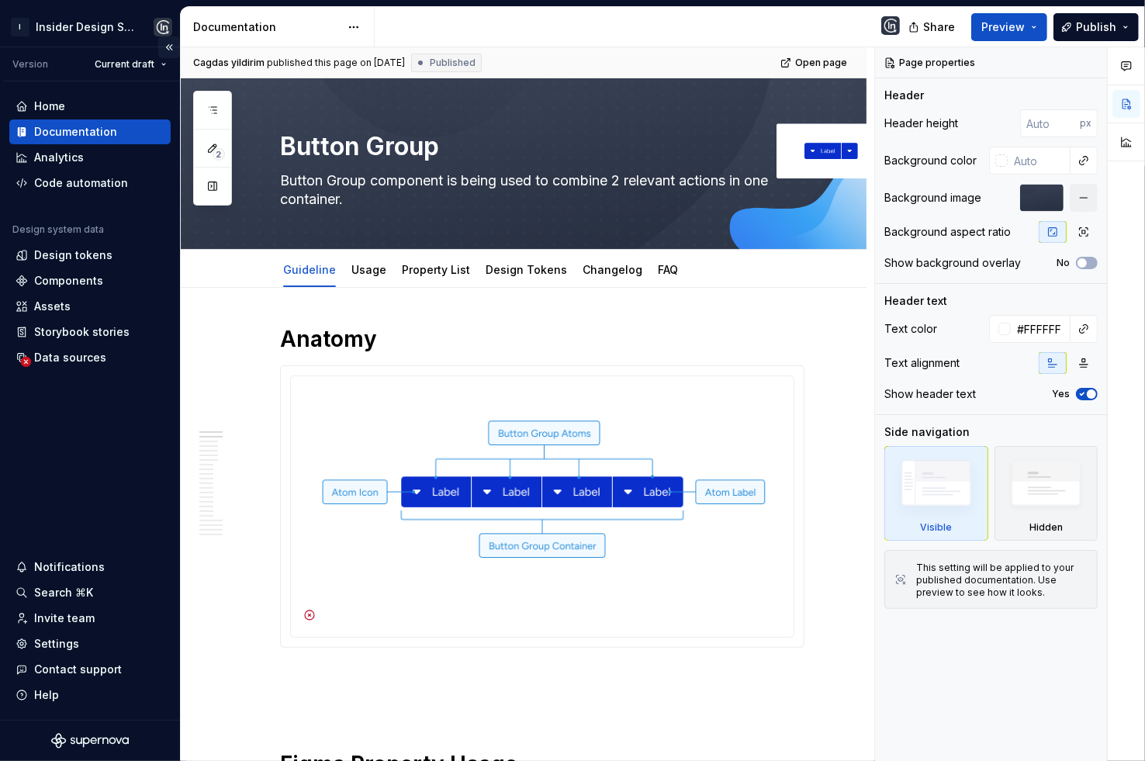
click at [164, 43] on button "Collapse sidebar" at bounding box center [169, 47] width 22 height 22
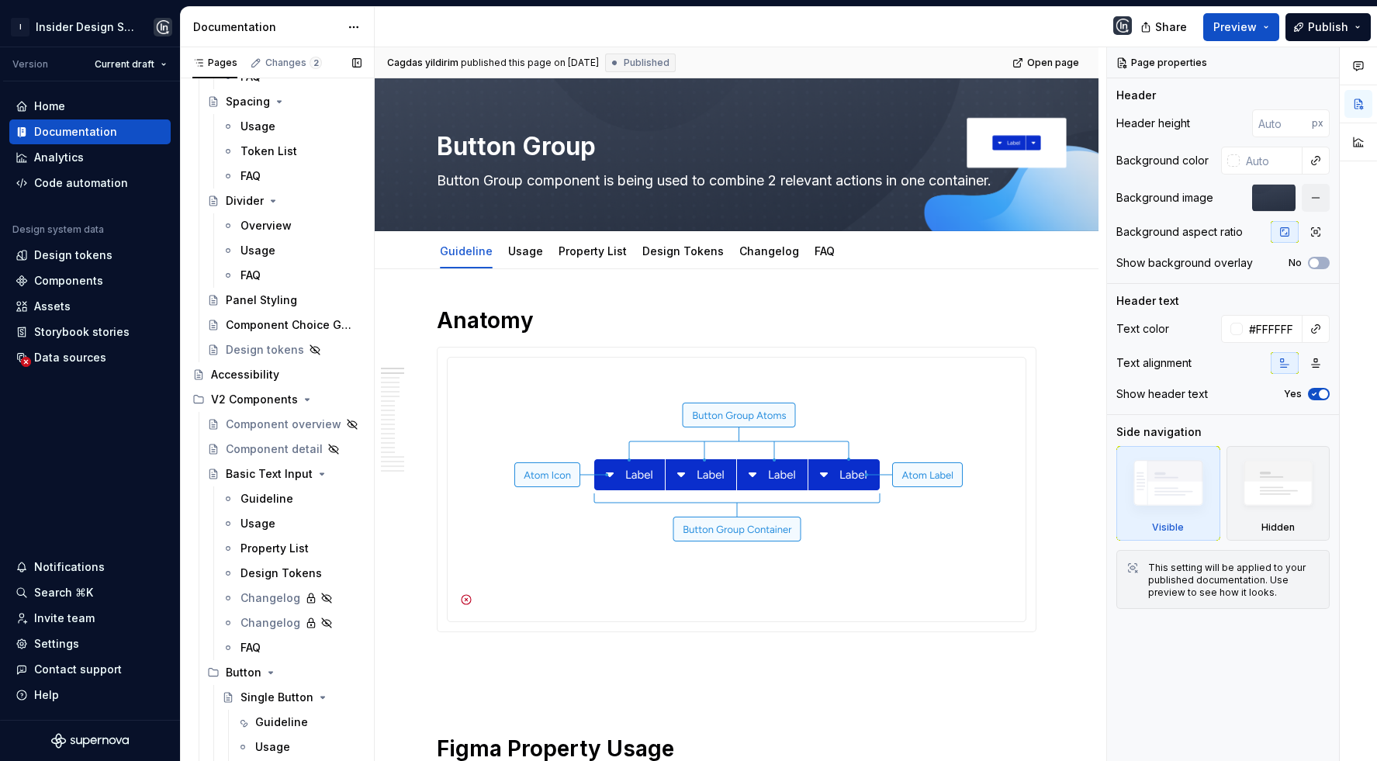
scroll to position [1312, 0]
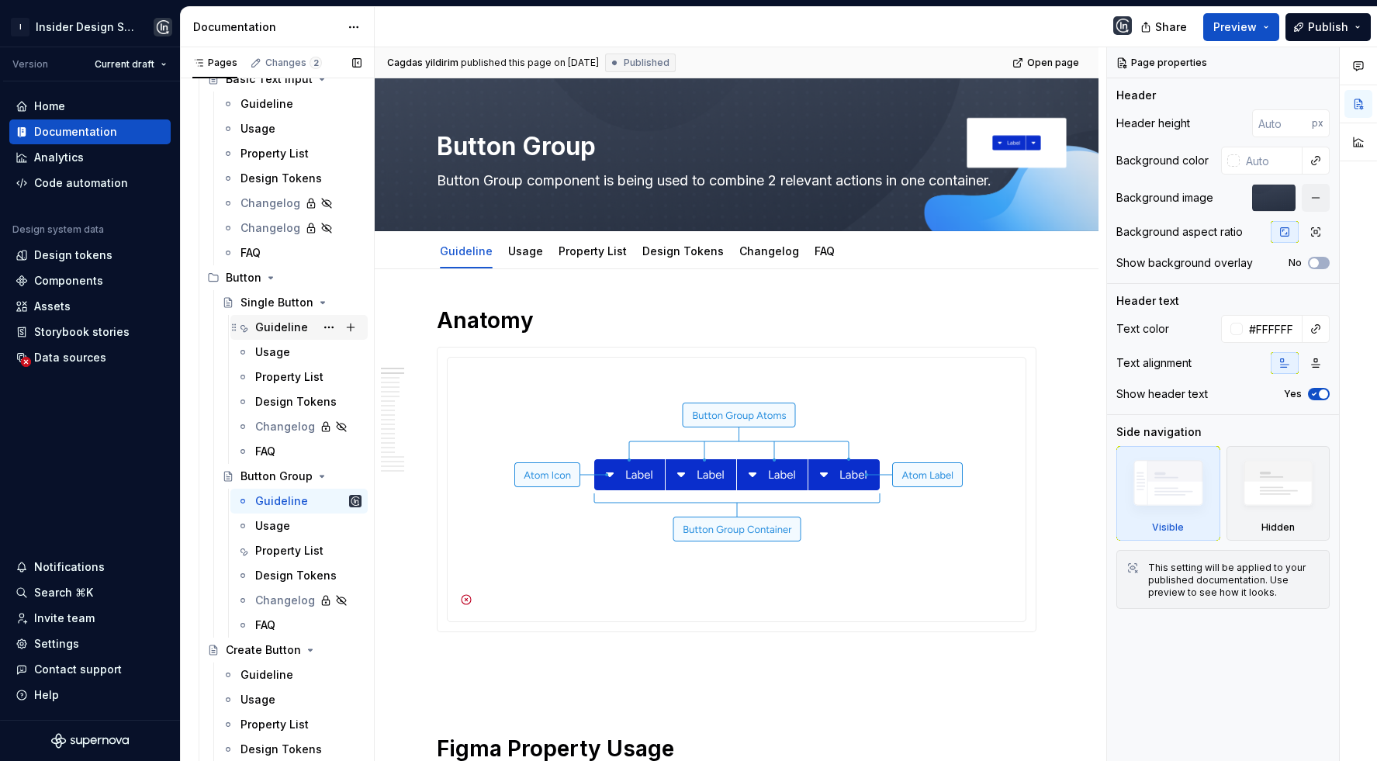
click at [272, 325] on div "Guideline" at bounding box center [281, 328] width 53 height 16
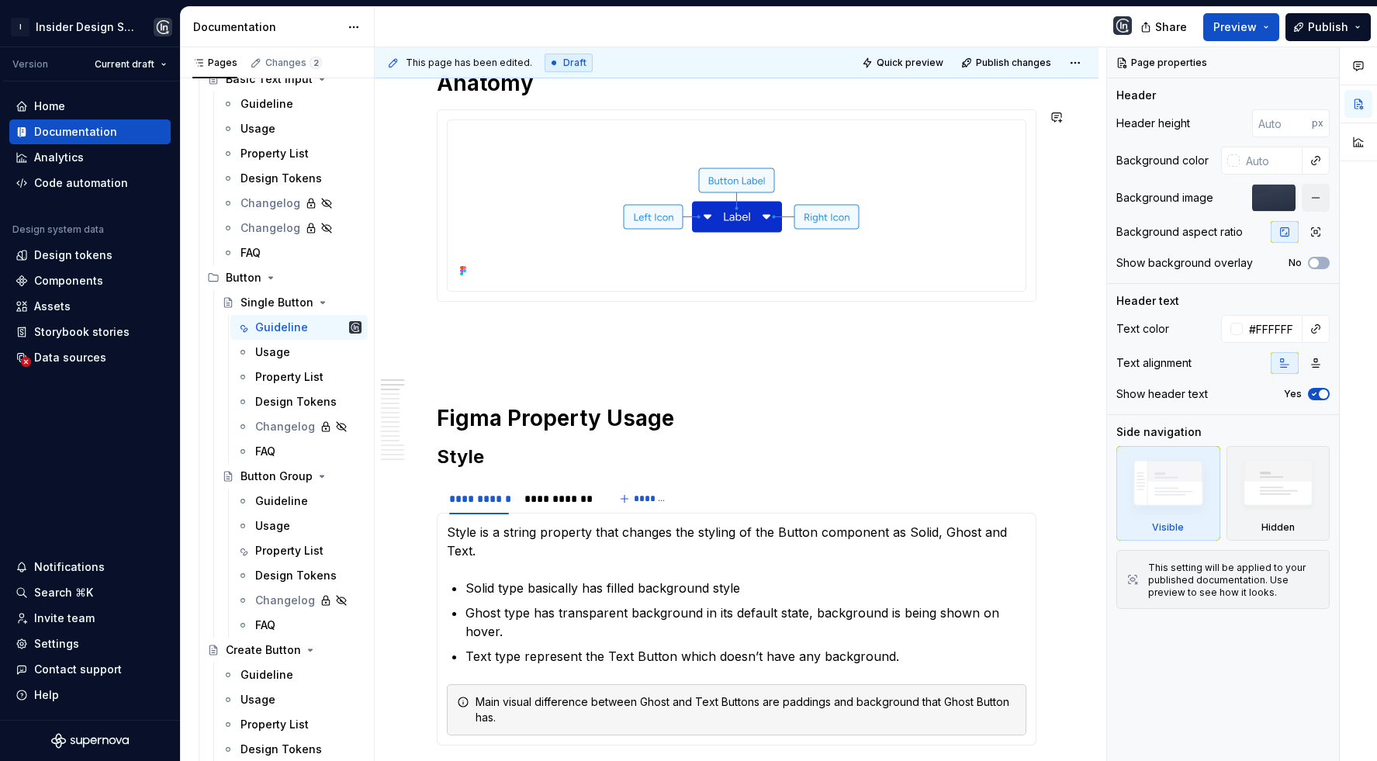
scroll to position [265, 0]
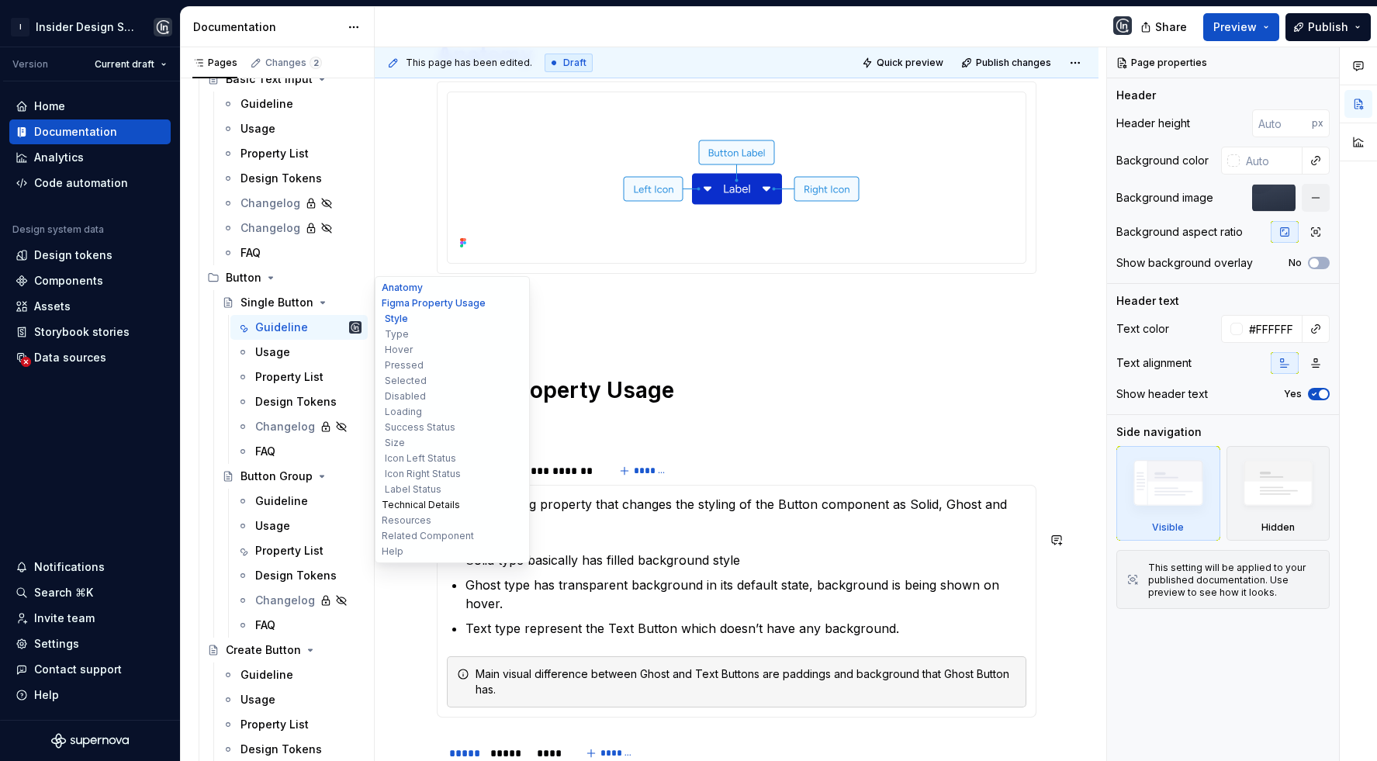
click at [418, 503] on button "Technical Details" at bounding box center [452, 505] width 147 height 16
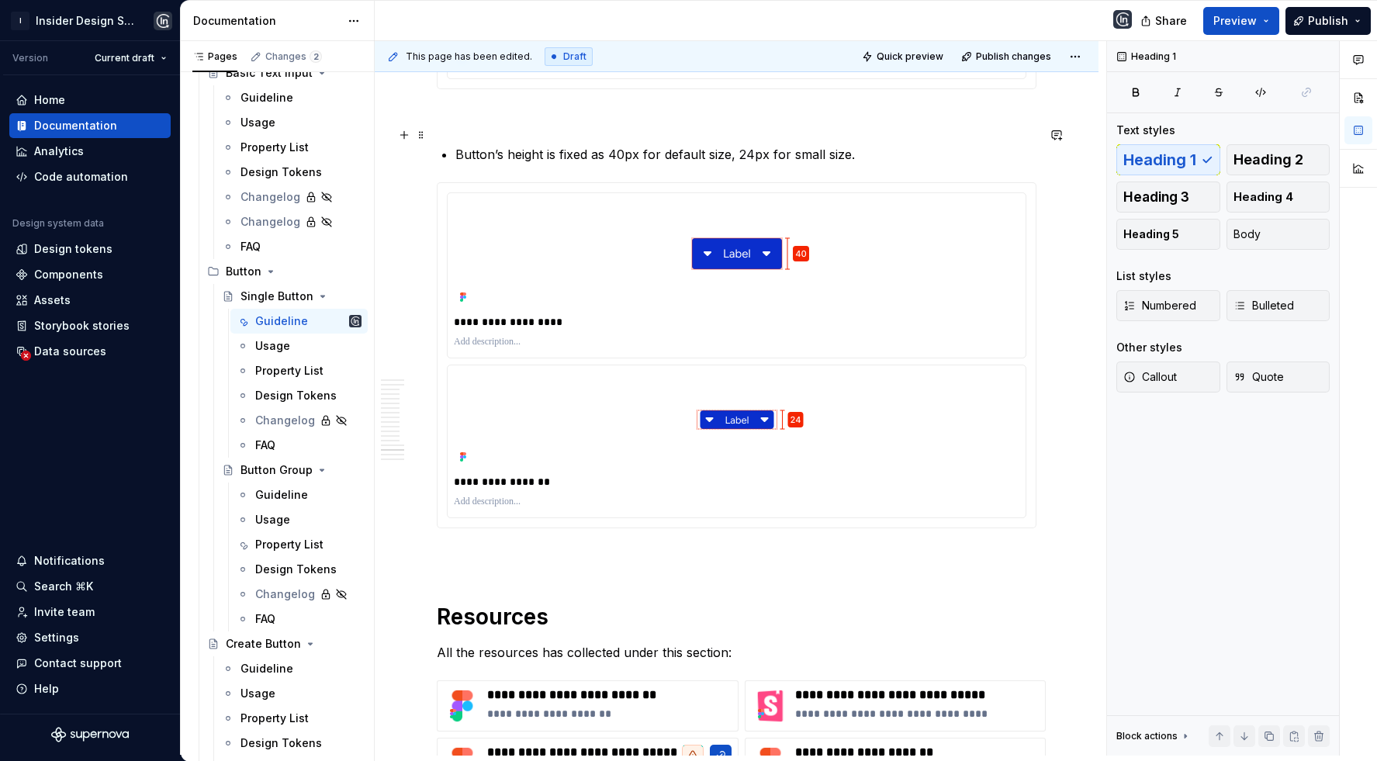
scroll to position [10274, 0]
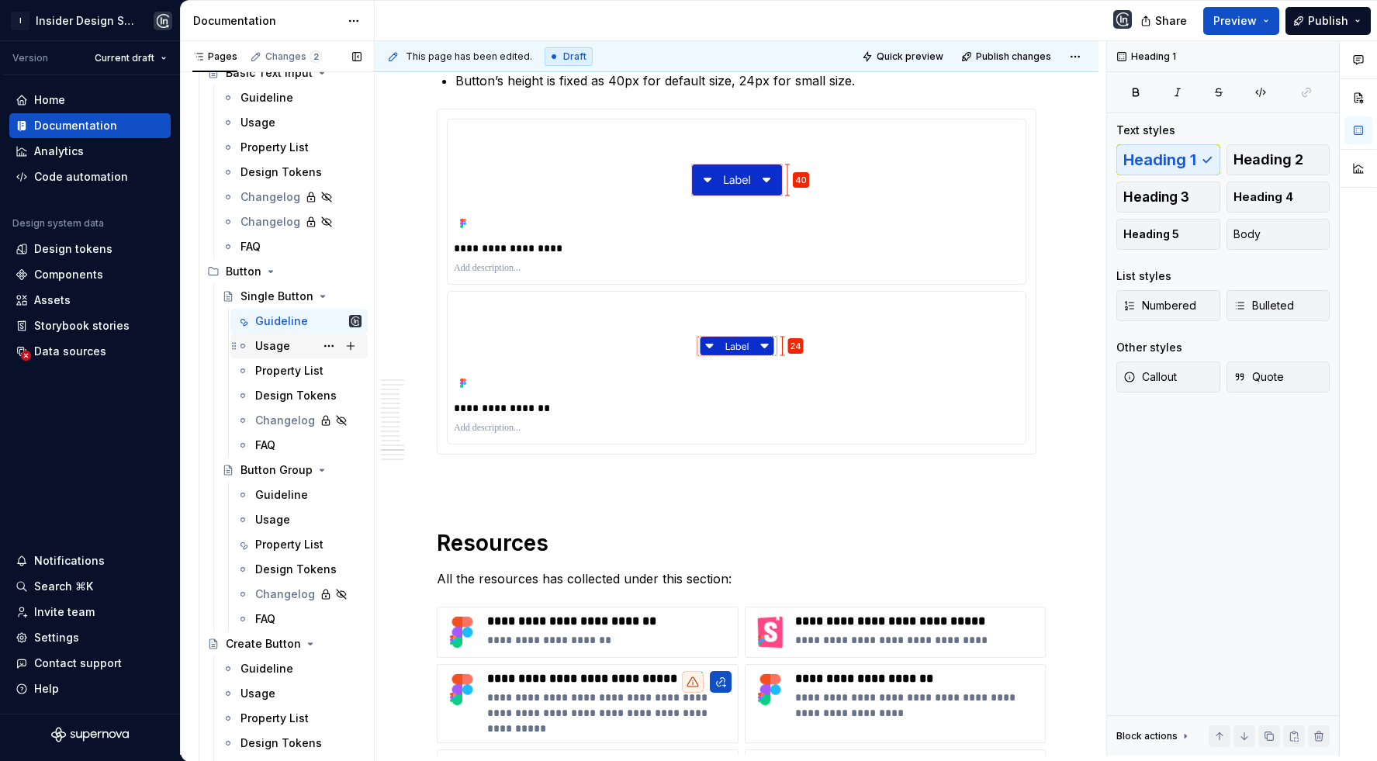
click at [268, 343] on div "Usage" at bounding box center [272, 346] width 35 height 16
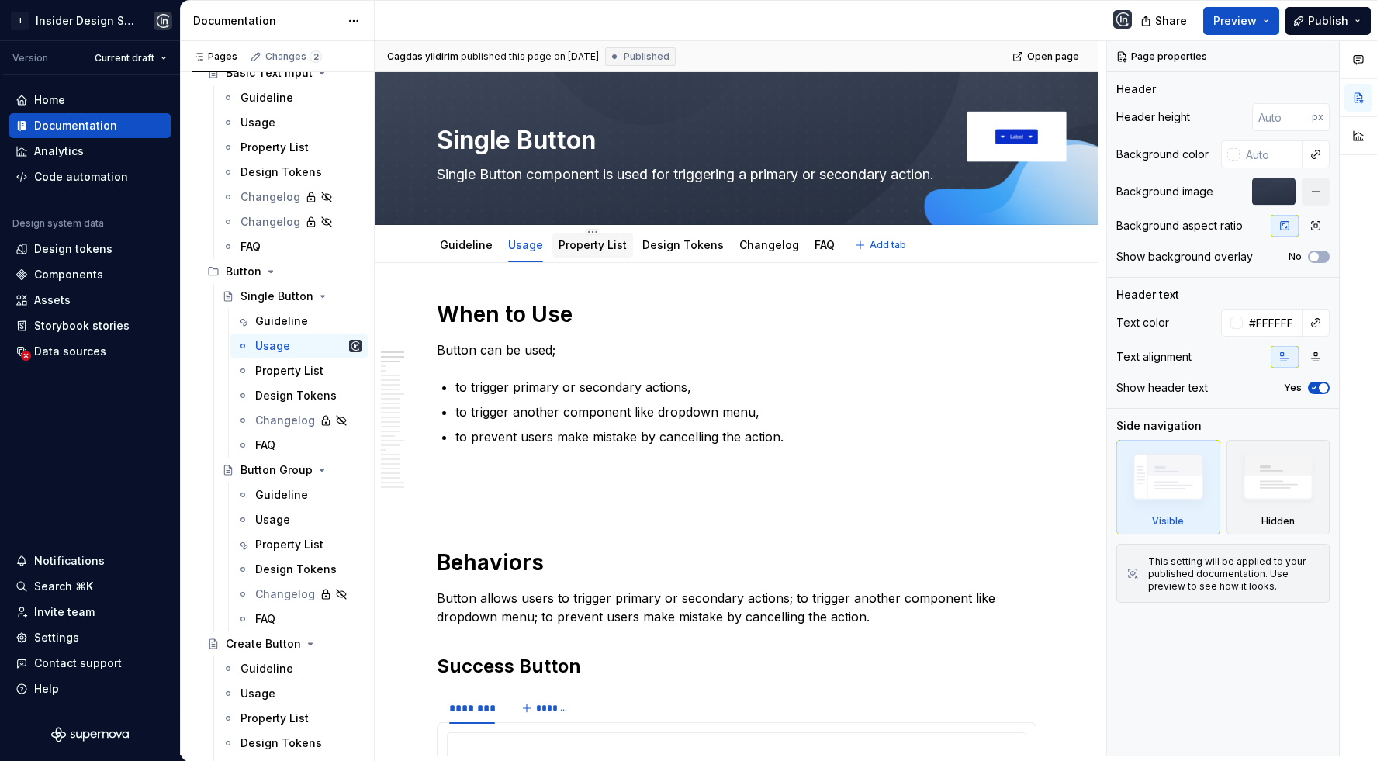
click at [604, 240] on link "Property List" at bounding box center [593, 244] width 68 height 13
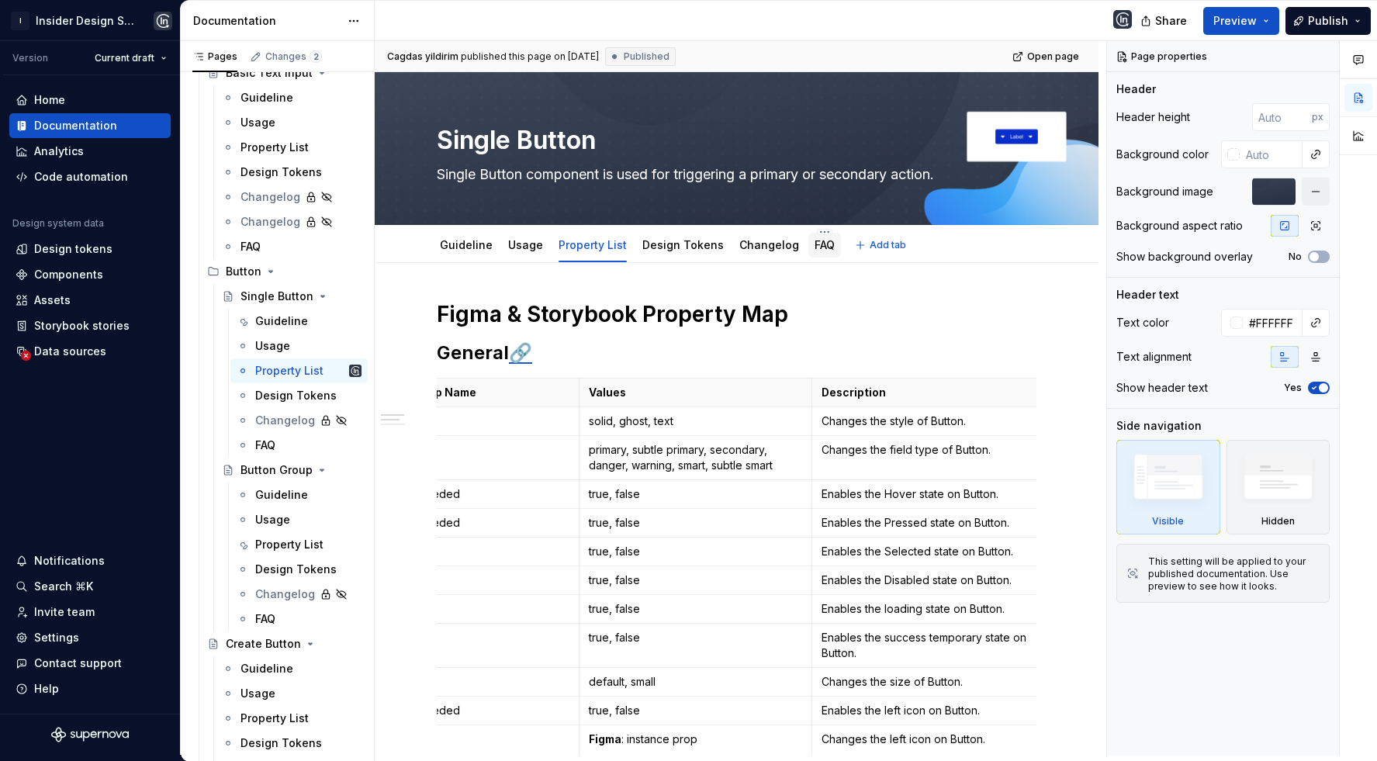
click at [815, 248] on link "FAQ" at bounding box center [825, 244] width 20 height 13
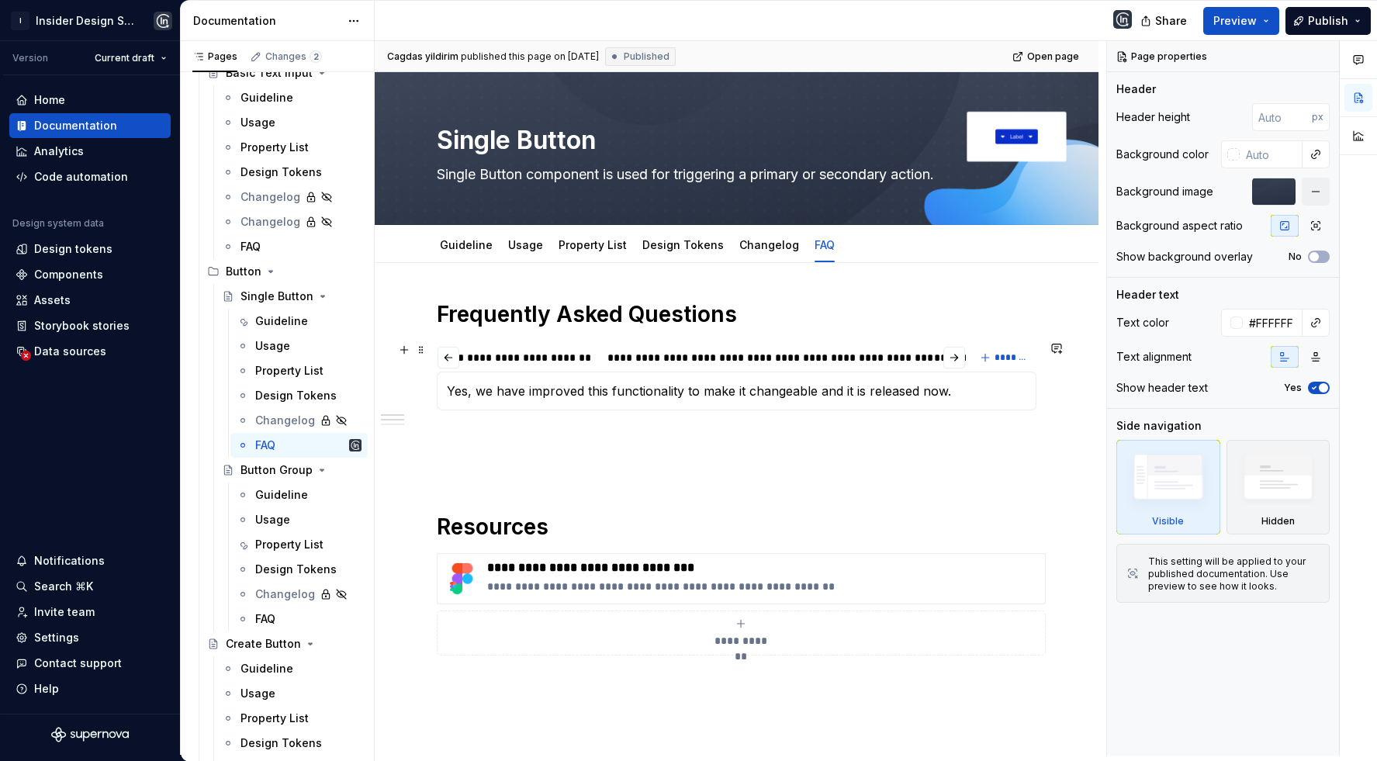
scroll to position [0, 2021]
click at [715, 358] on div "**********" at bounding box center [653, 358] width 312 height 16
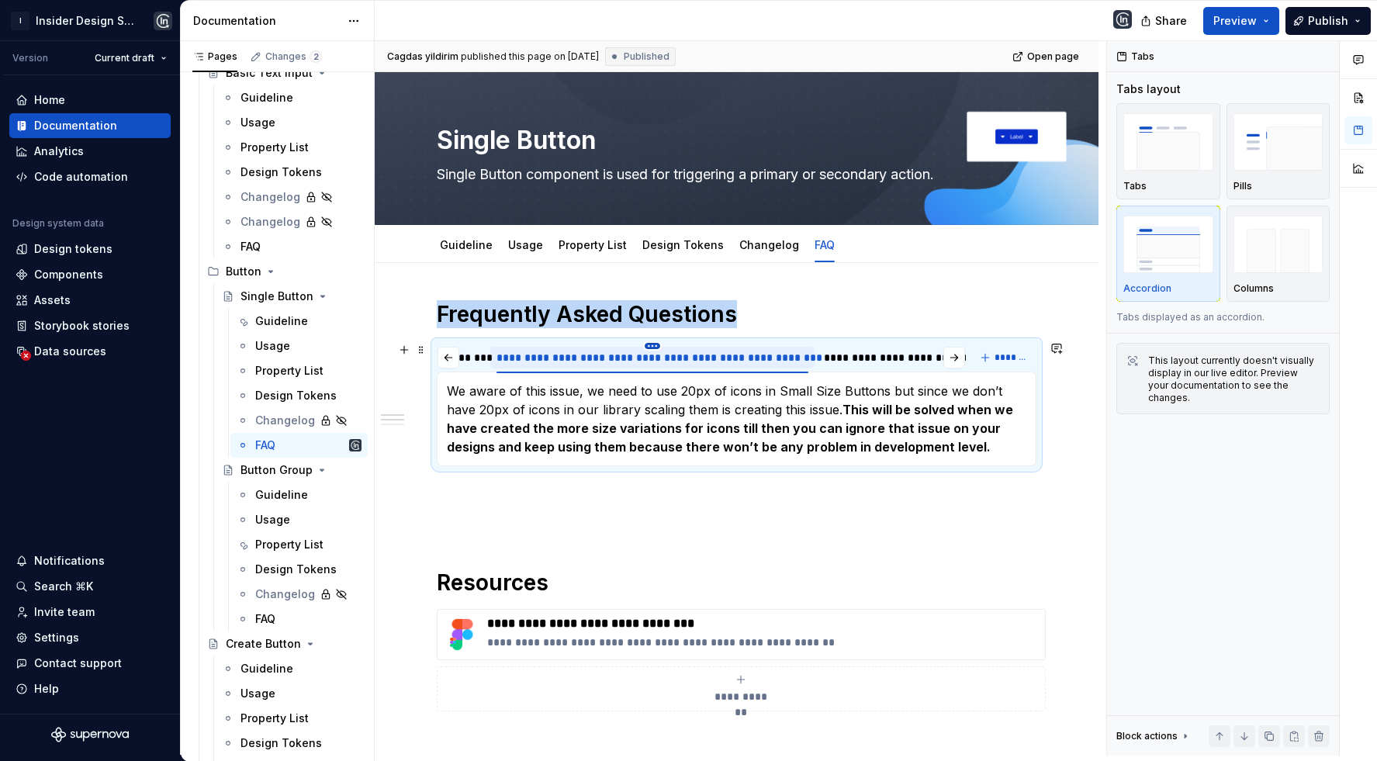
click at [648, 345] on html "I Insider Design System Version Current draft Home Documentation Analytics Code…" at bounding box center [688, 380] width 1377 height 761
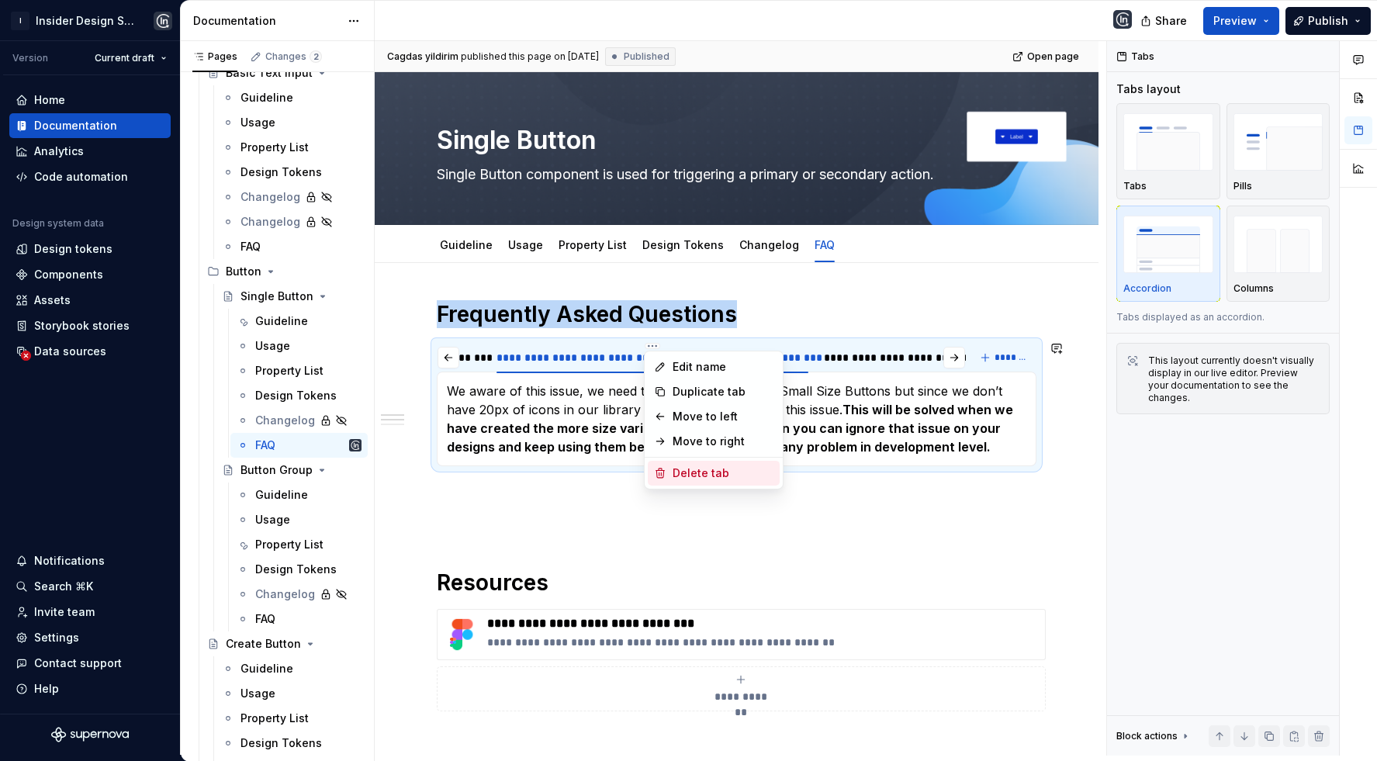
click at [679, 480] on div "Delete tab" at bounding box center [723, 474] width 101 height 16
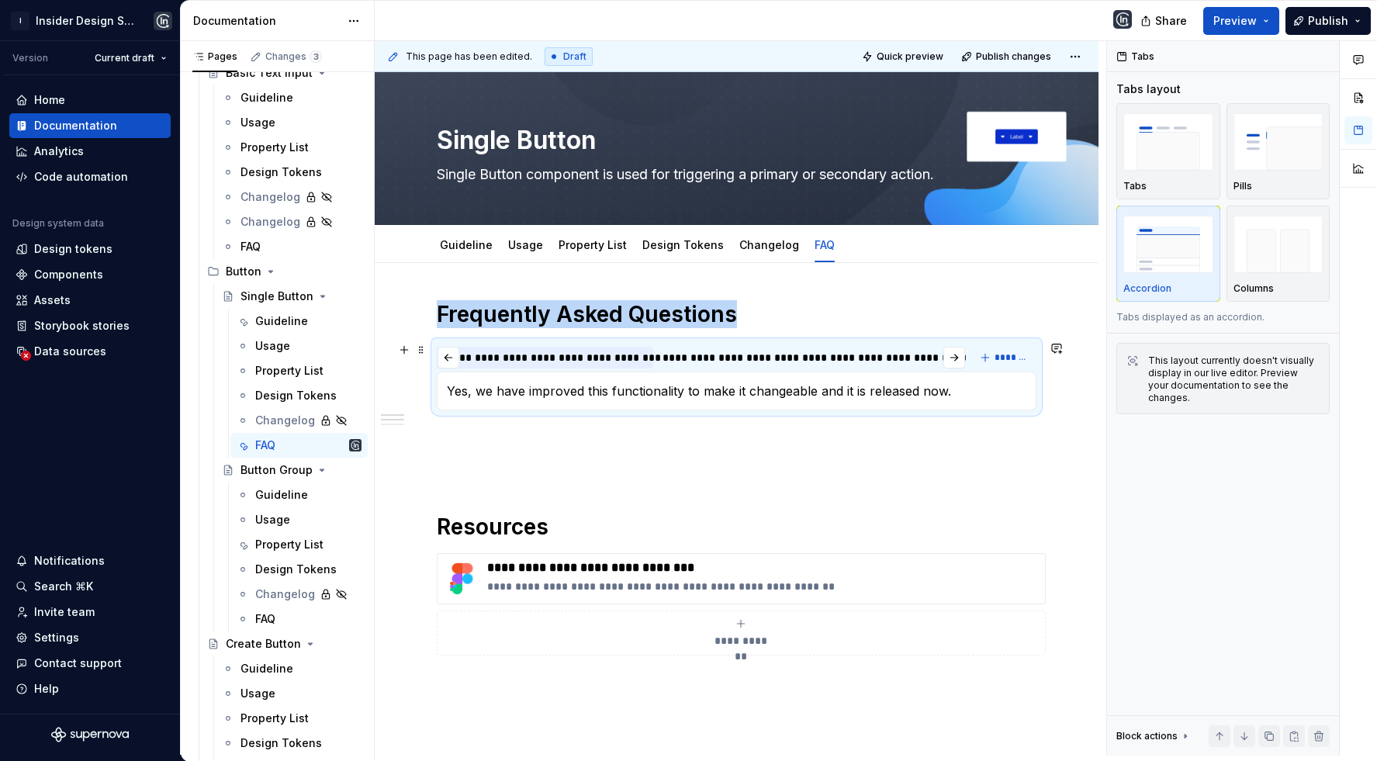
scroll to position [0, 2384]
click at [1016, 55] on span "Publish changes" at bounding box center [1013, 56] width 75 height 12
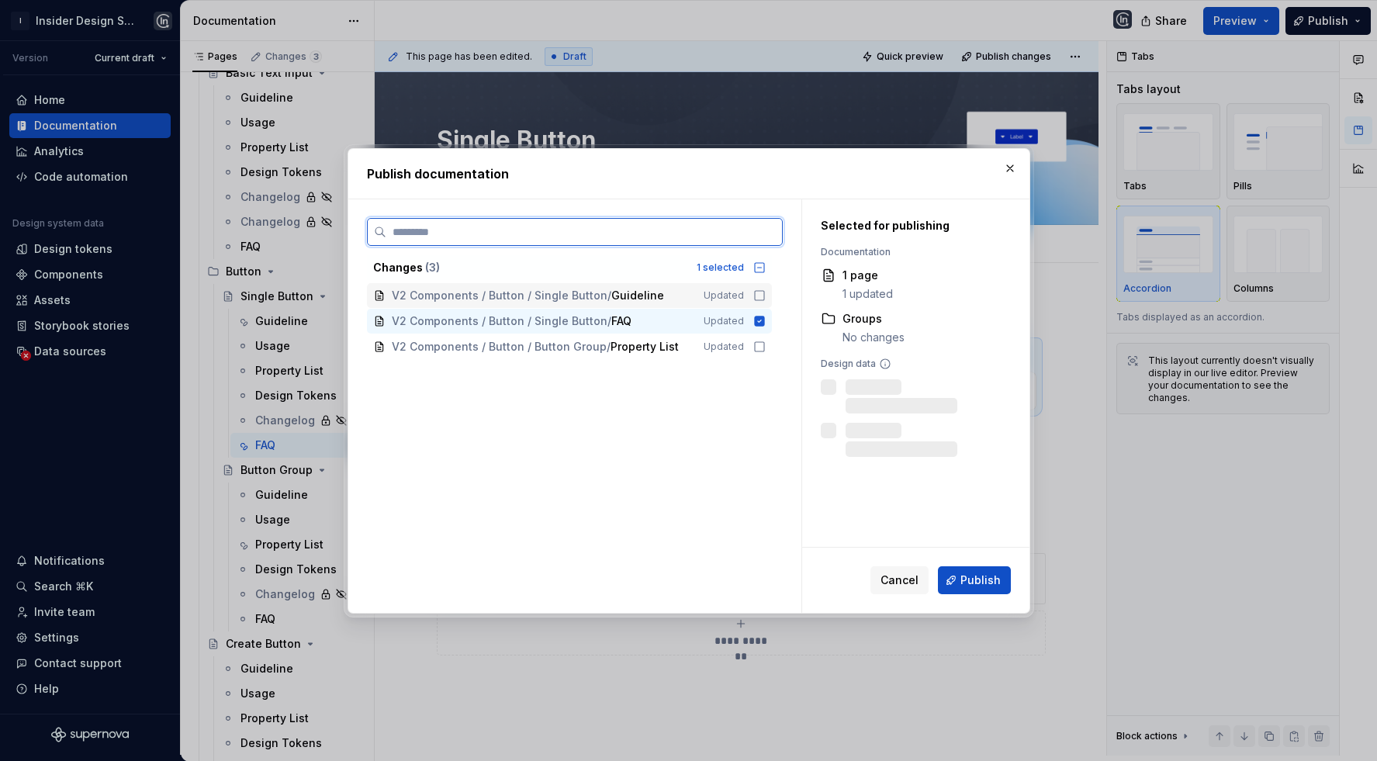
click at [668, 294] on span "V2 Components / Button / Single Button / Guideline" at bounding box center [537, 296] width 290 height 16
click at [667, 341] on span "Property List" at bounding box center [645, 347] width 68 height 16
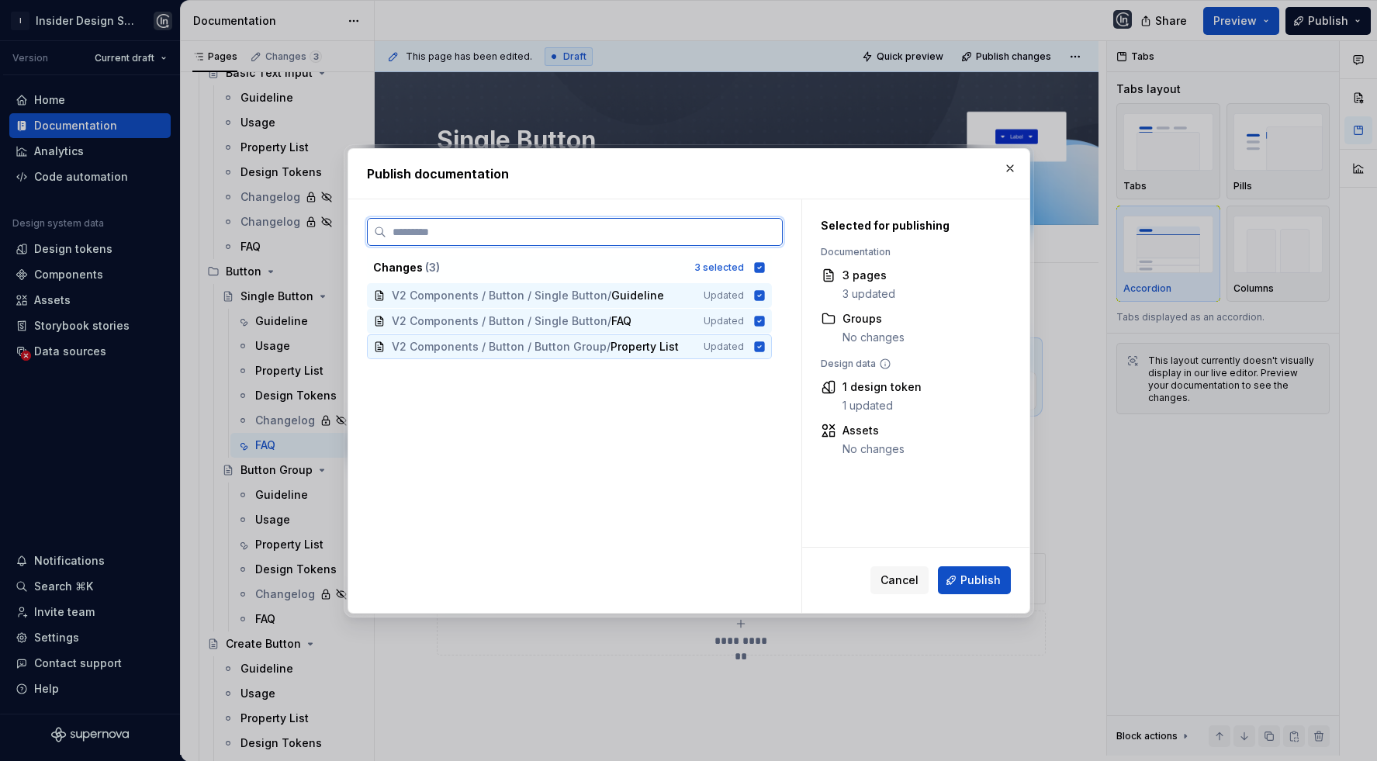
click at [667, 344] on span "Property List" at bounding box center [645, 347] width 68 height 16
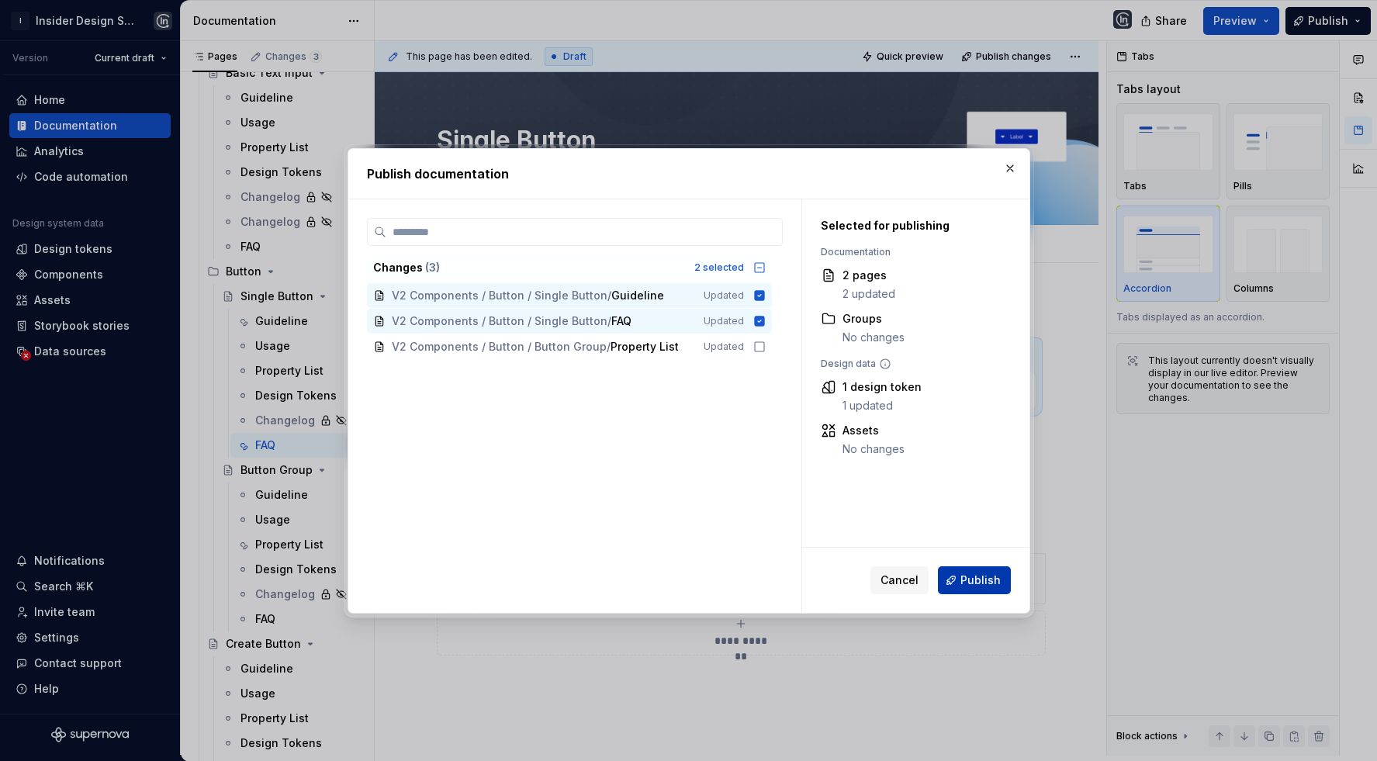
click at [978, 579] on span "Publish" at bounding box center [981, 581] width 40 height 16
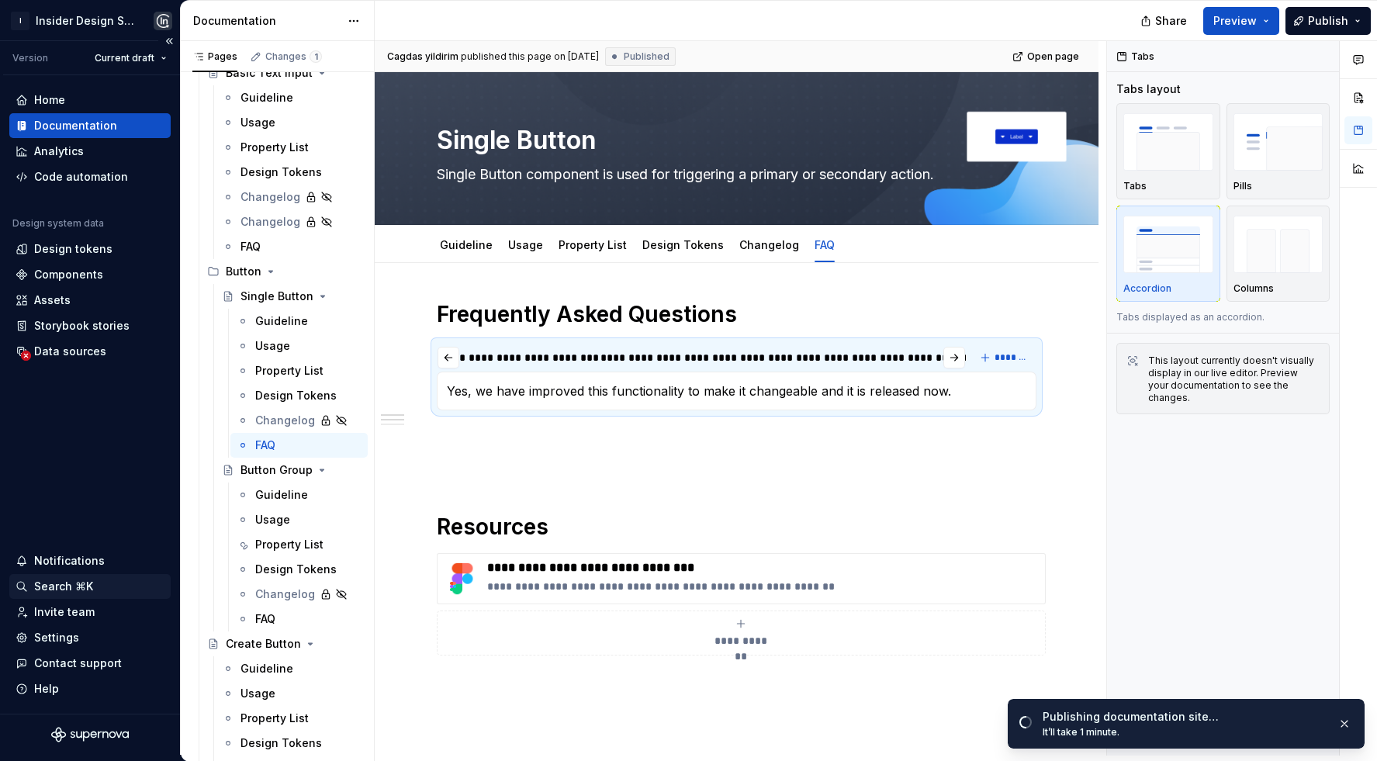
type textarea "*"
